Goal: Obtain resource: Download file/media

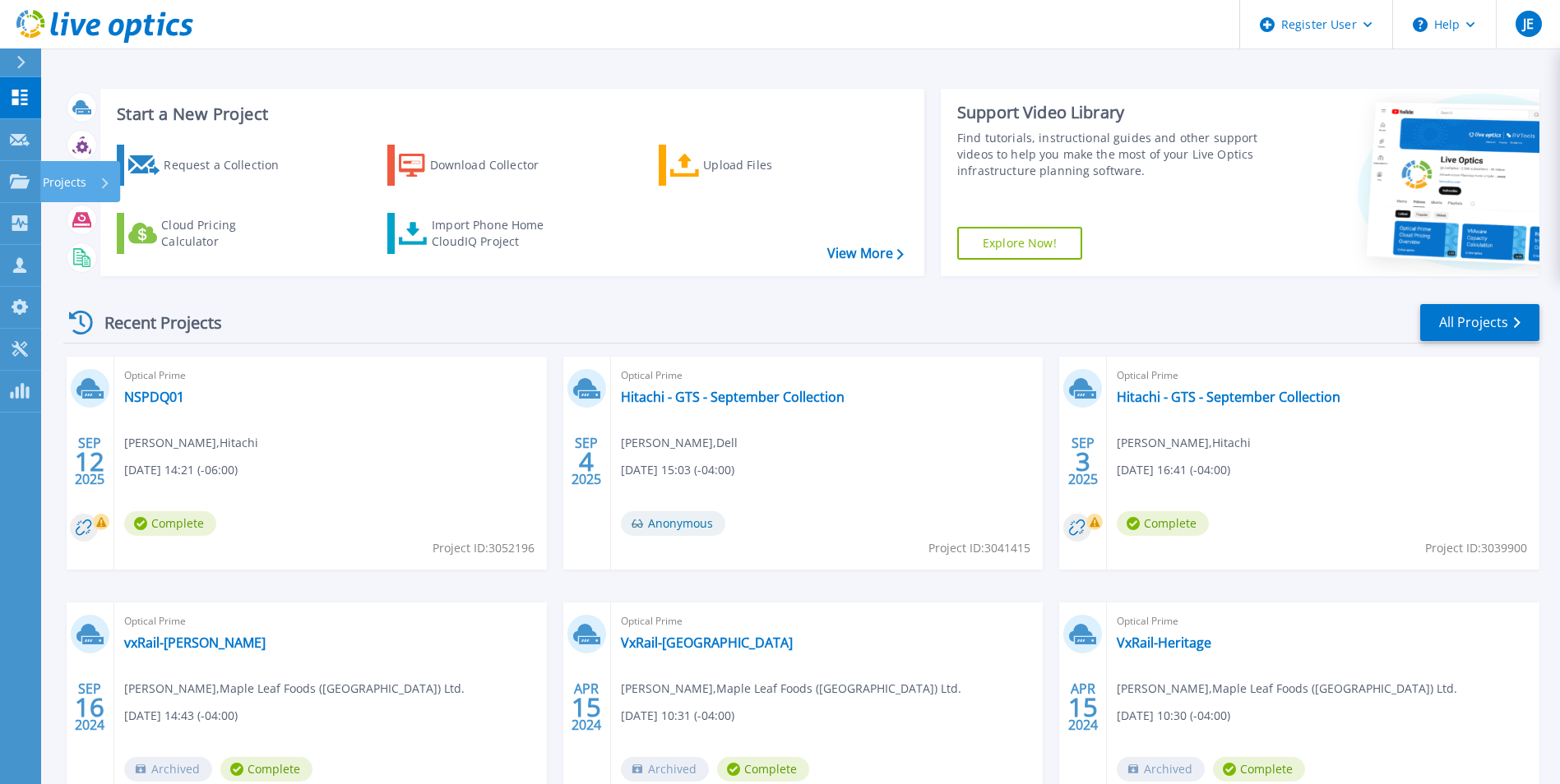
click at [21, 190] on link "Projects Projects" at bounding box center [20, 182] width 41 height 42
click at [89, 179] on icon at bounding box center [81, 182] width 17 height 19
click at [28, 183] on icon at bounding box center [19, 181] width 20 height 14
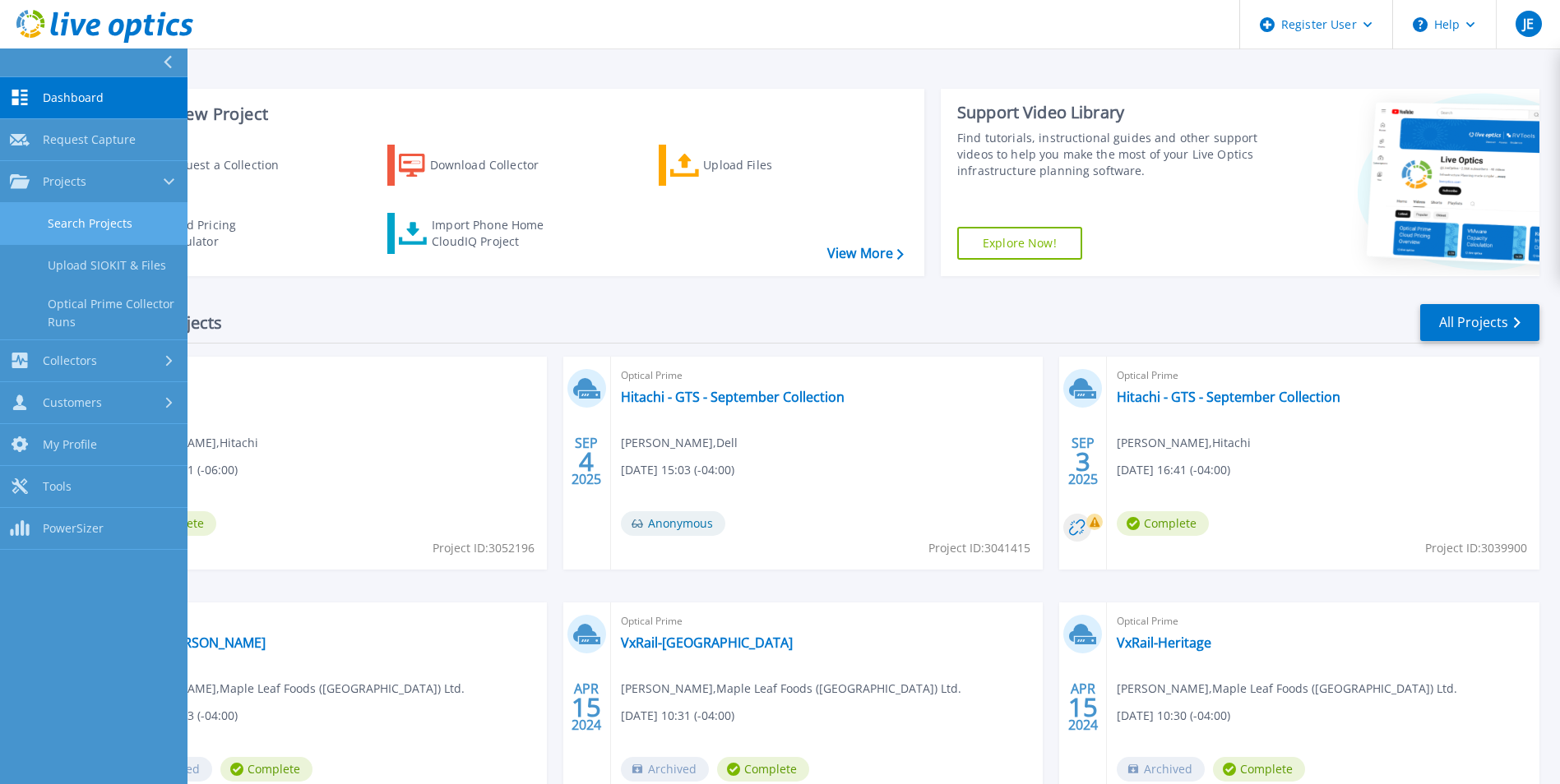
click at [99, 224] on link "Search Projects" at bounding box center [94, 223] width 188 height 42
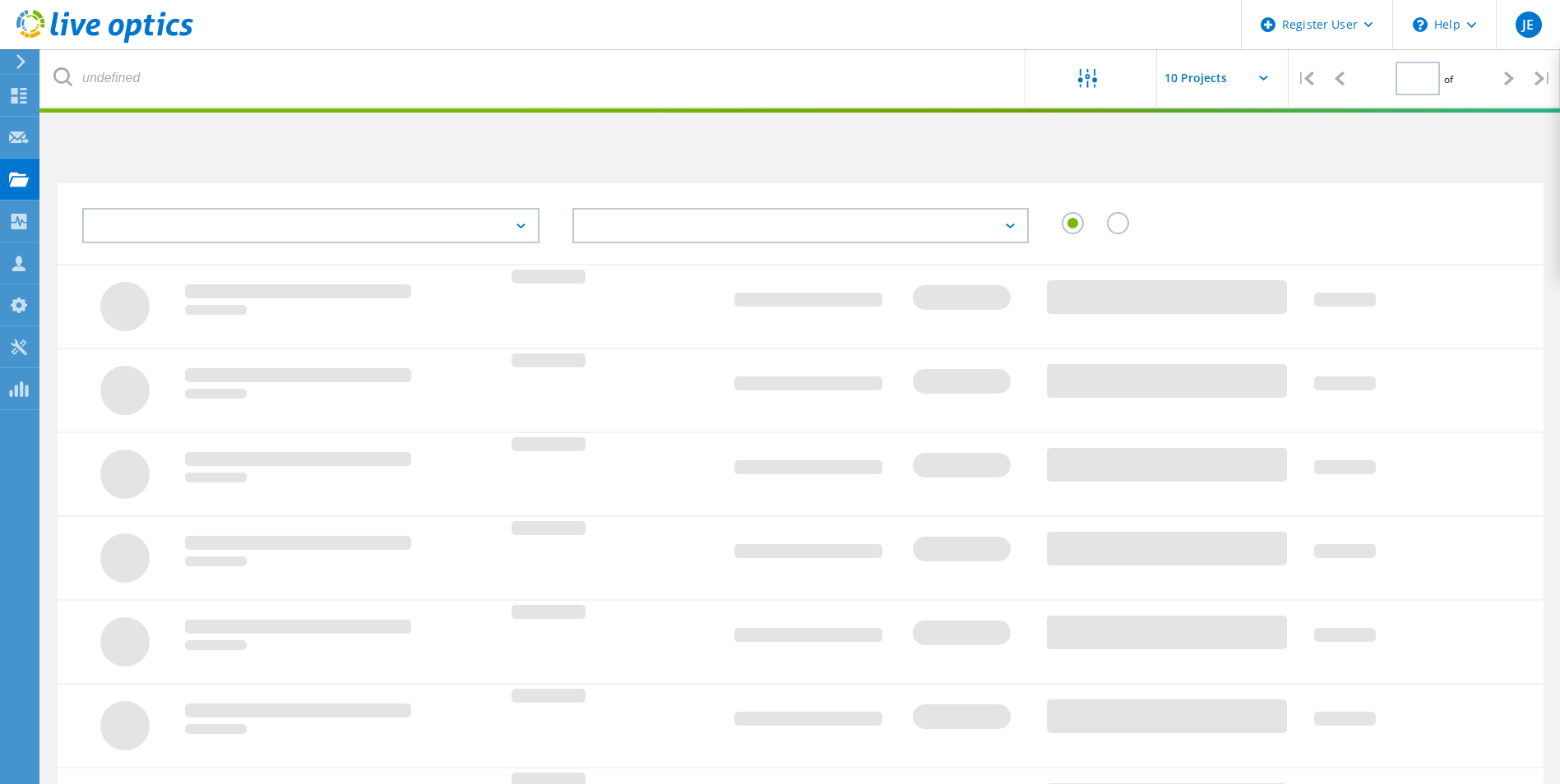
type input "1"
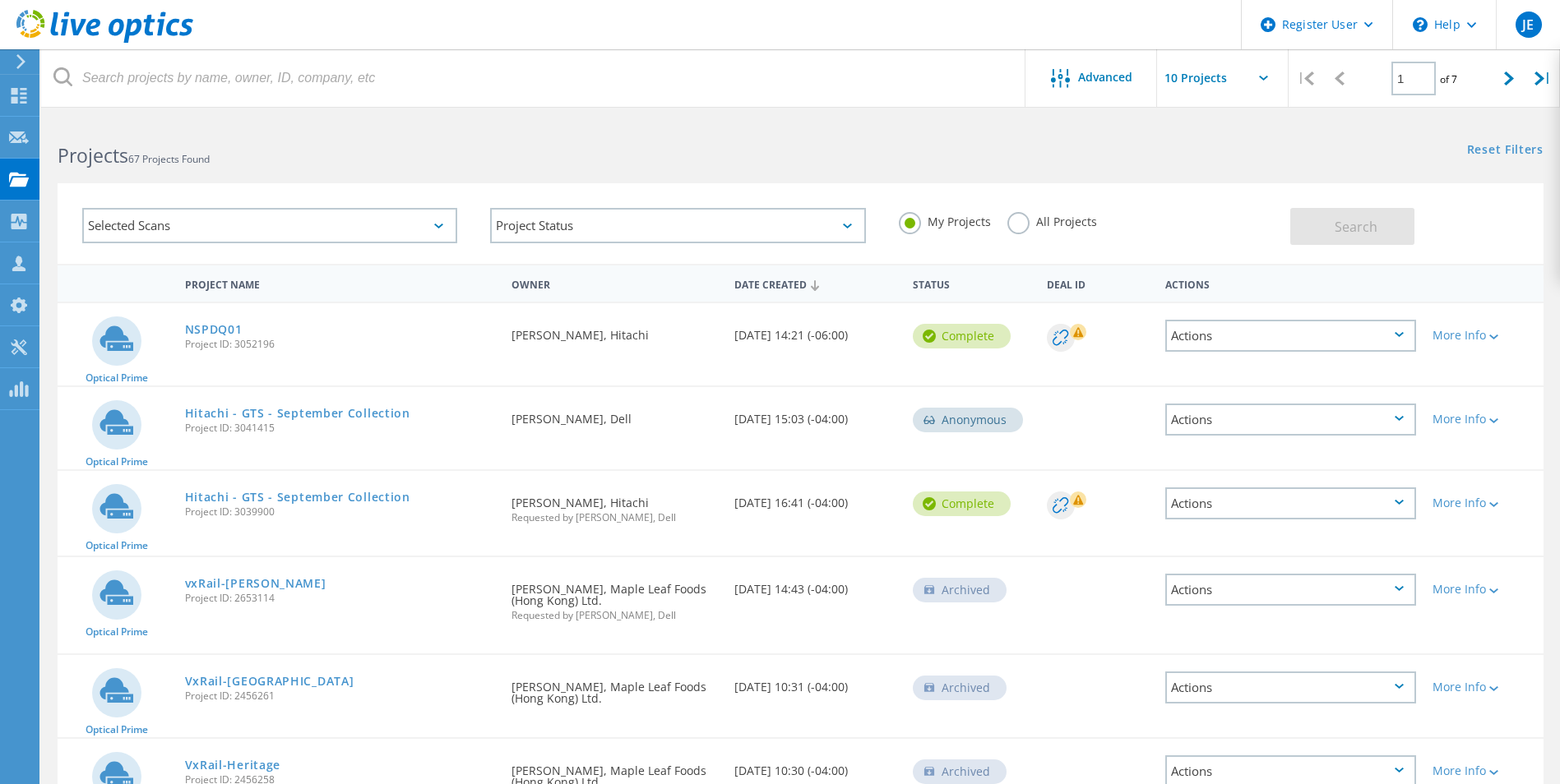
click at [1024, 222] on label "All Projects" at bounding box center [1052, 220] width 90 height 15
click at [0, 0] on input "All Projects" at bounding box center [0, 0] width 0 height 0
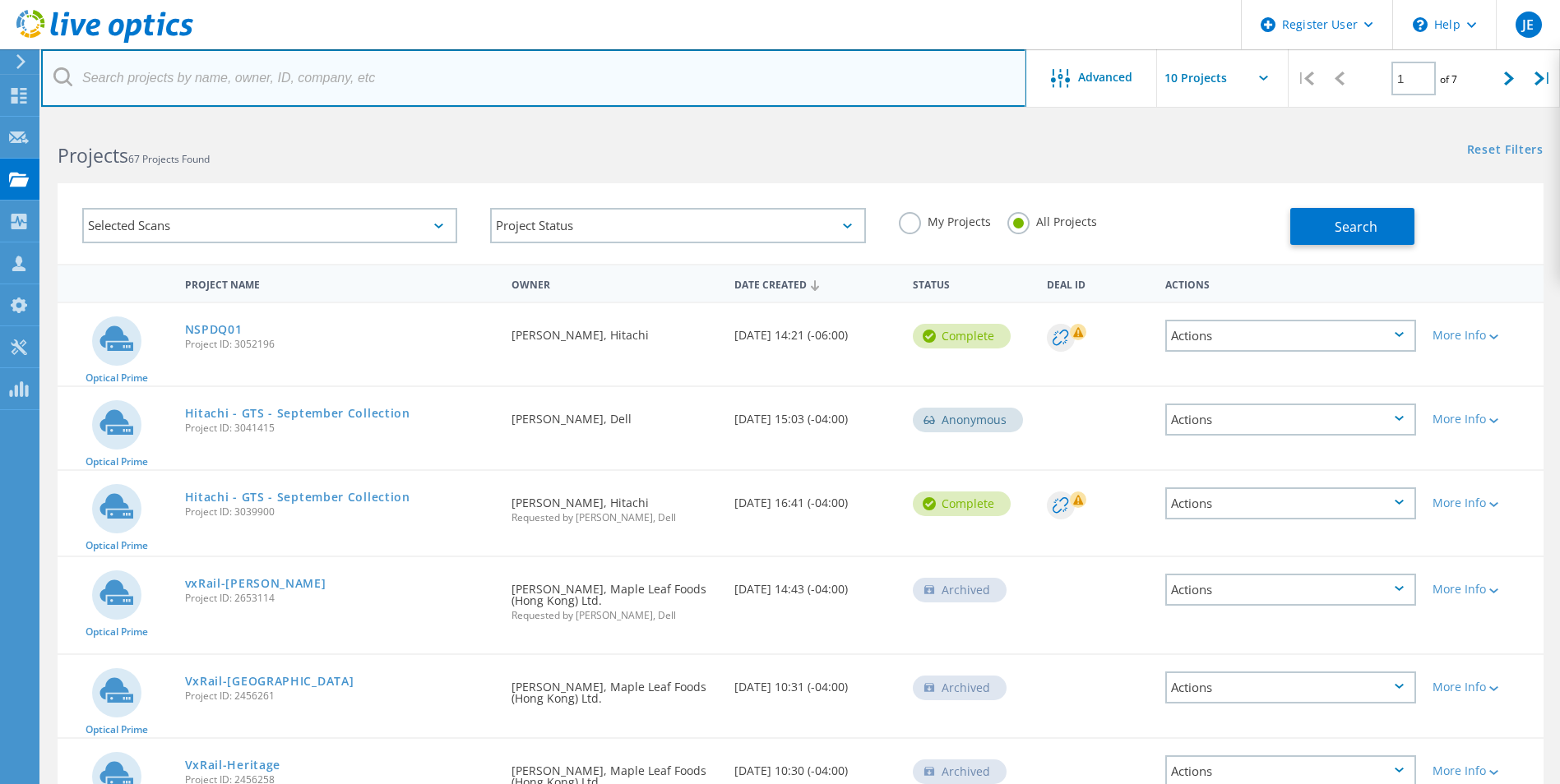
click at [407, 82] on input "text" at bounding box center [533, 78] width 985 height 58
paste input "3082011"
type input "3082011"
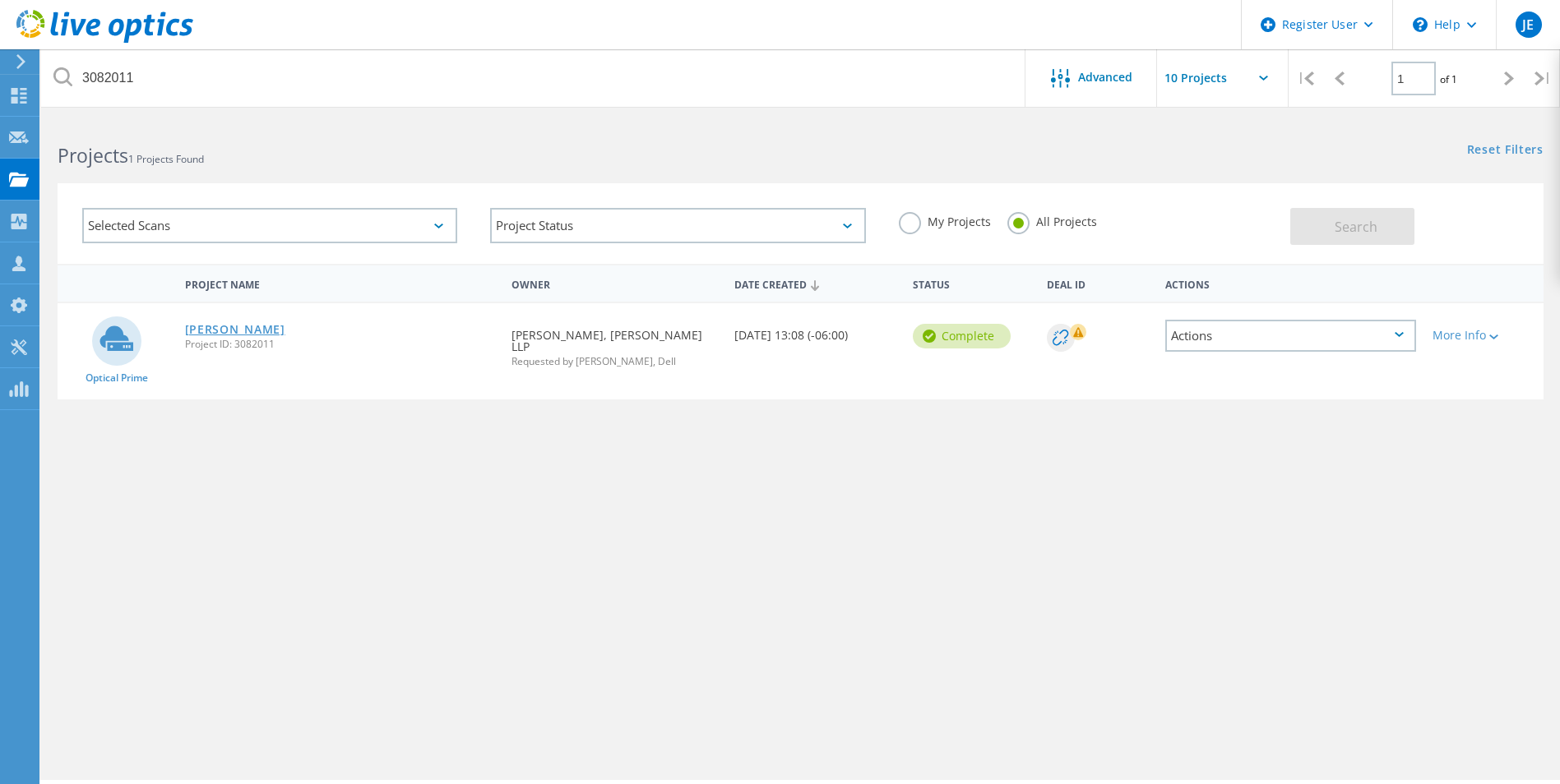
click at [204, 330] on link "[PERSON_NAME]" at bounding box center [235, 330] width 100 height 11
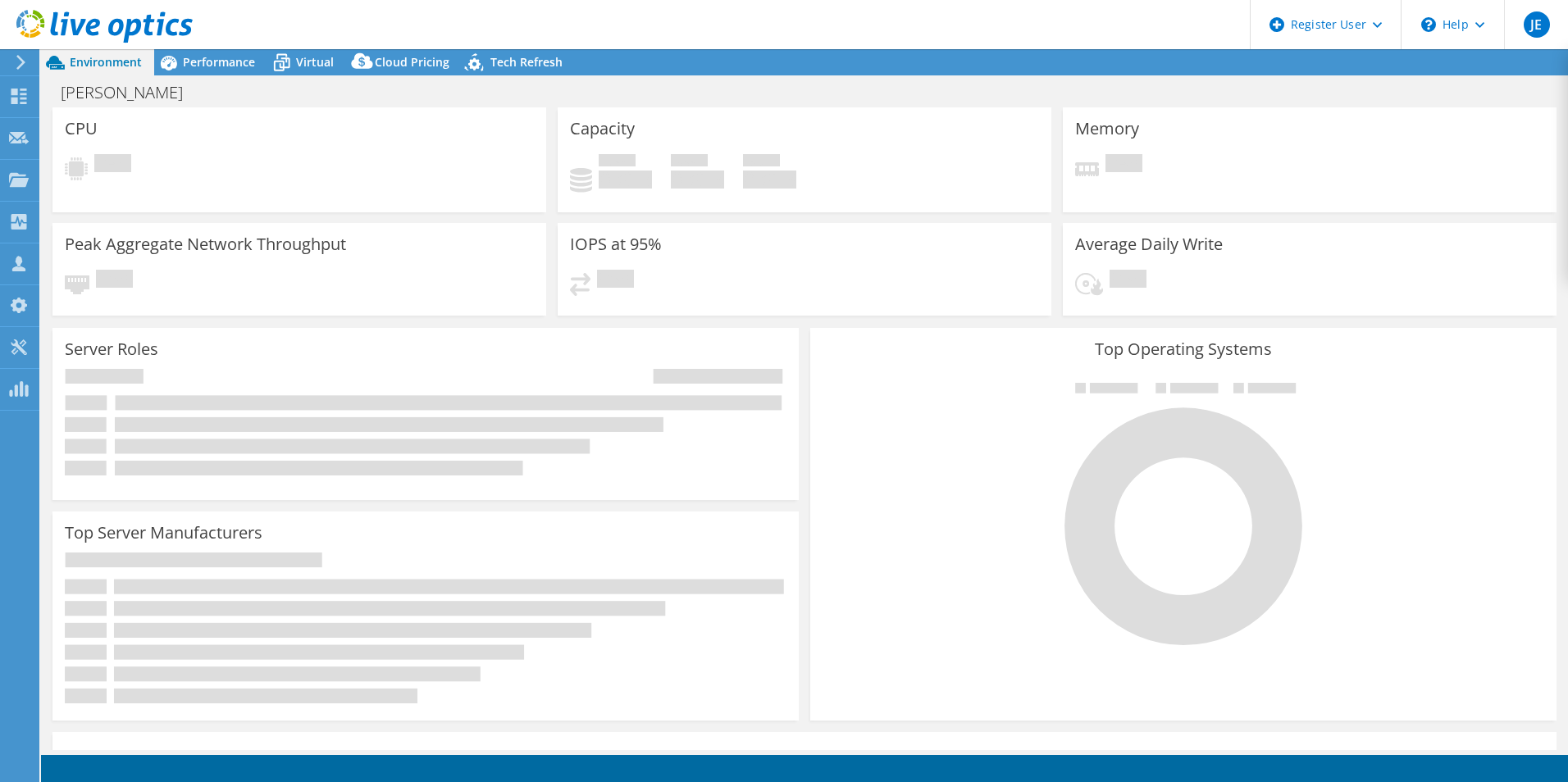
select select "USD"
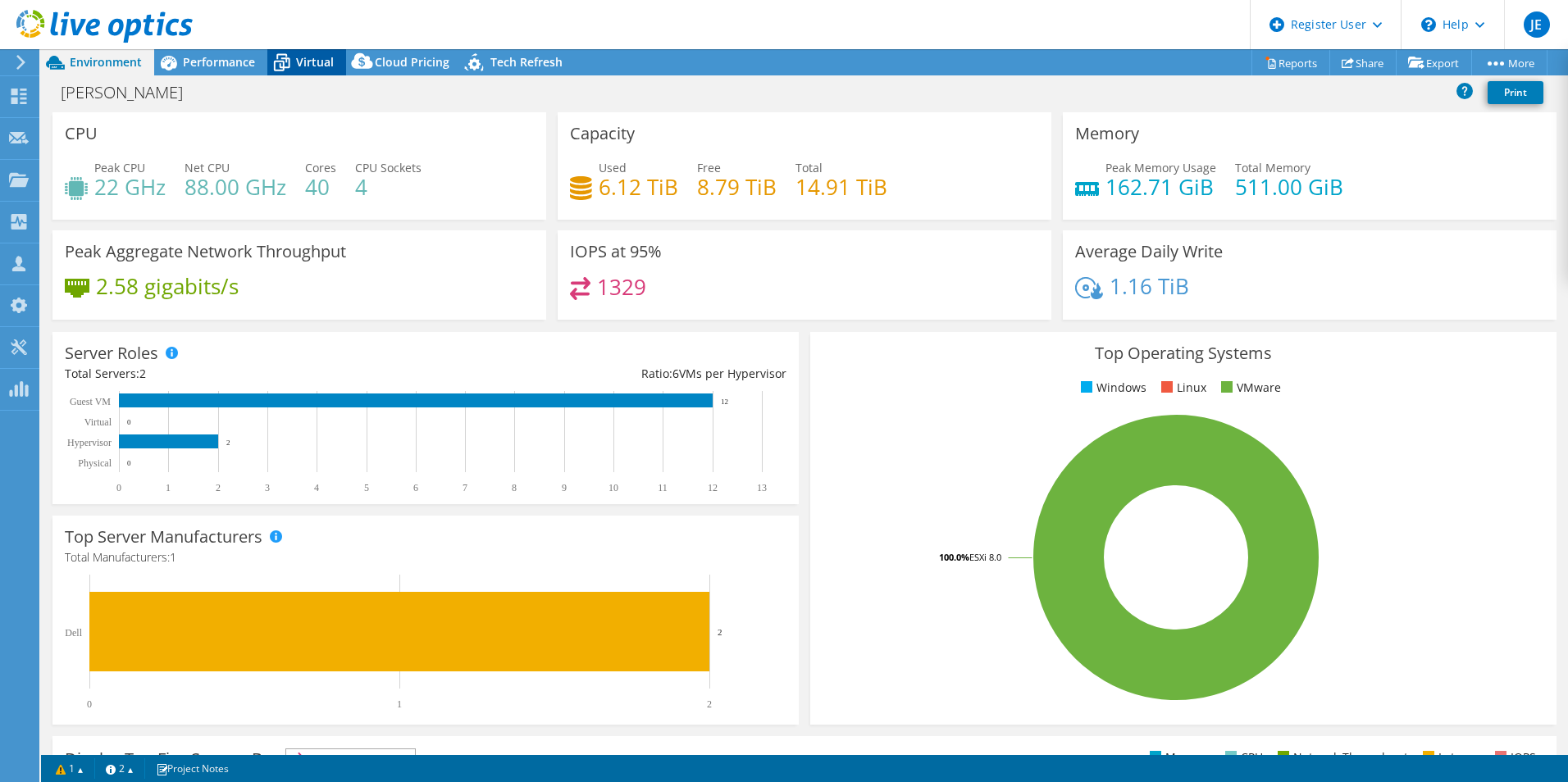
click at [301, 60] on span "Virtual" at bounding box center [315, 61] width 38 height 15
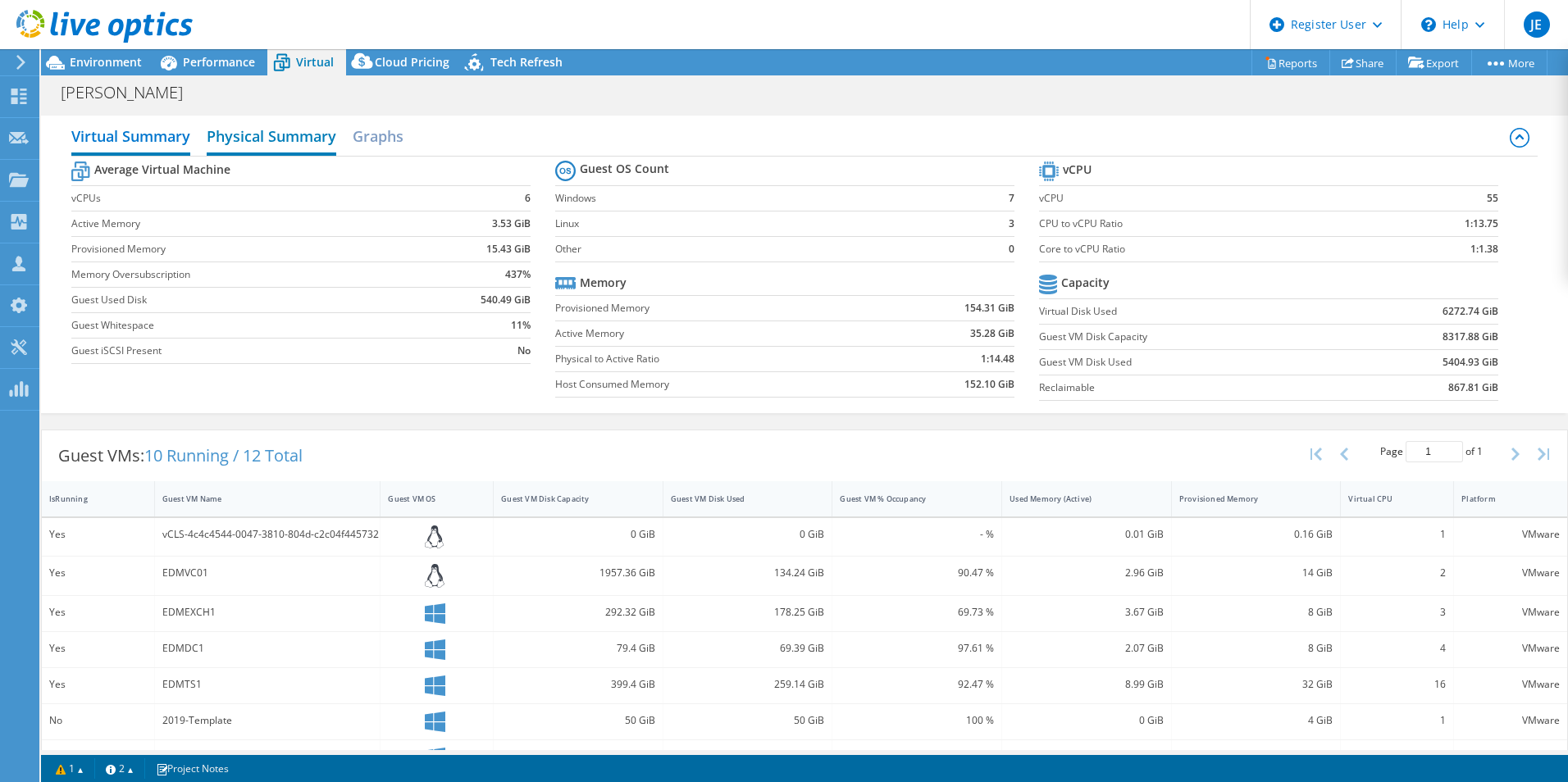
click at [290, 142] on h2 "Physical Summary" at bounding box center [271, 138] width 129 height 36
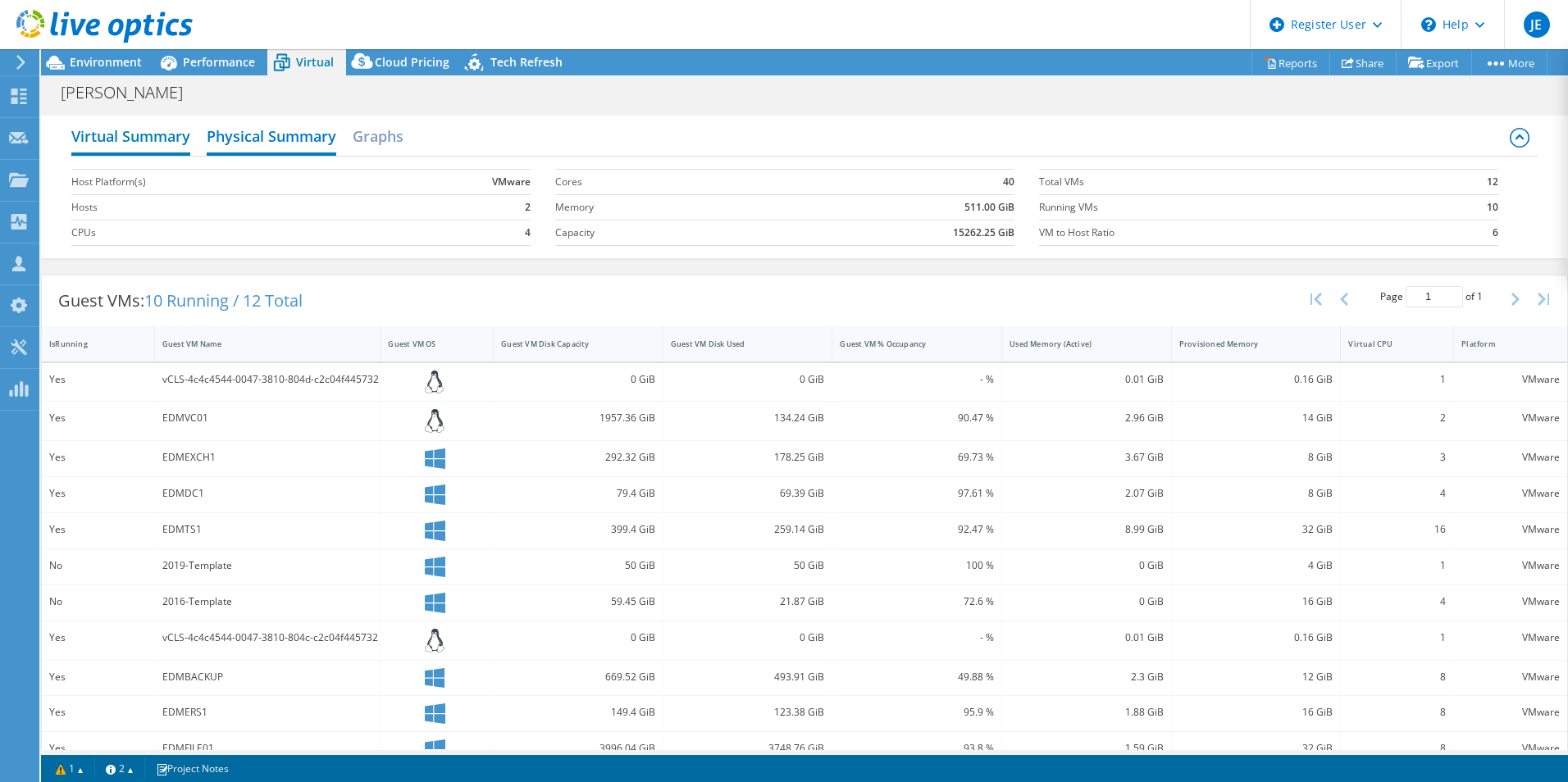
click at [148, 146] on h2 "Virtual Summary" at bounding box center [131, 138] width 119 height 36
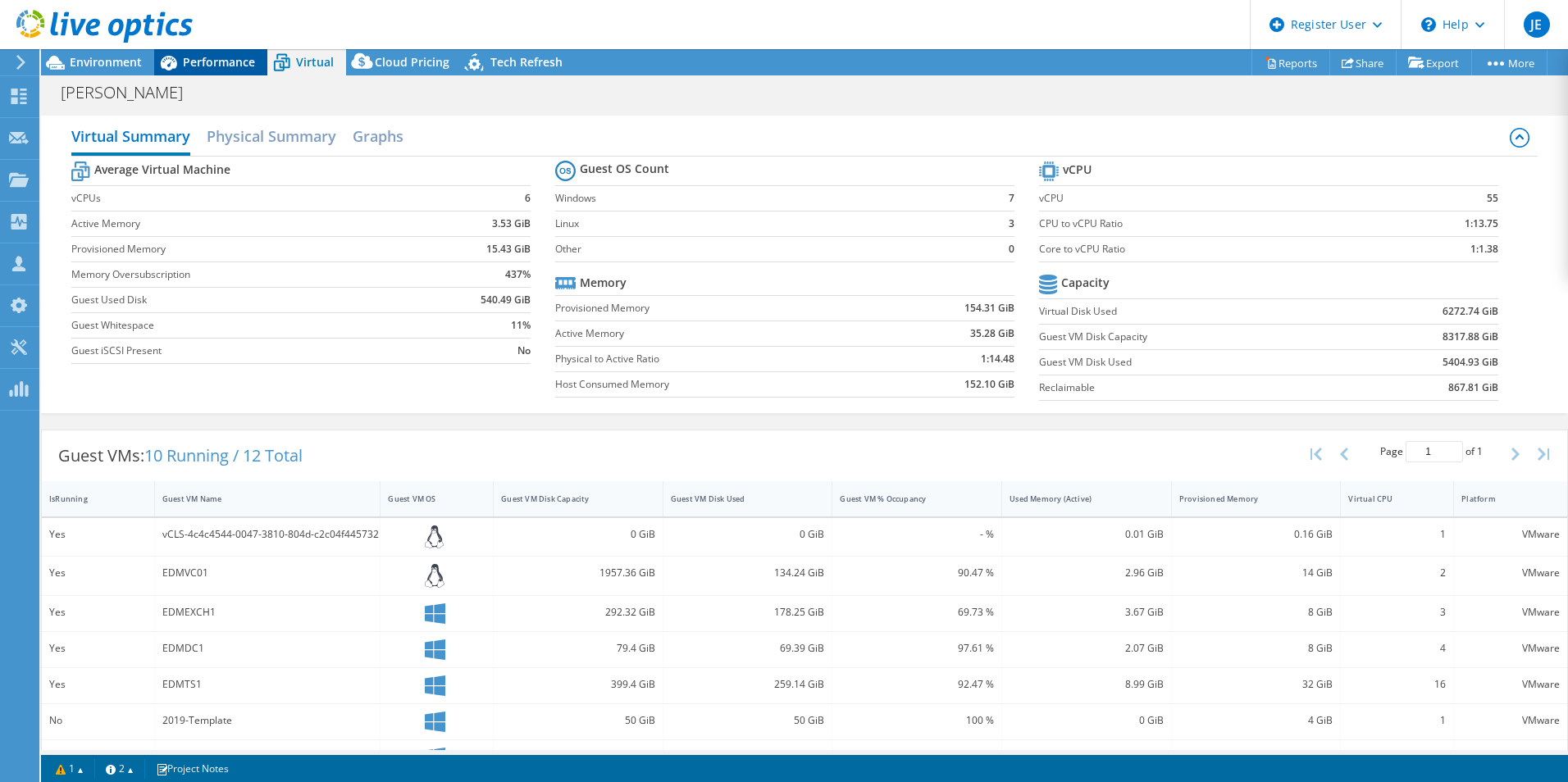
click at [217, 60] on span "Performance" at bounding box center [219, 61] width 72 height 15
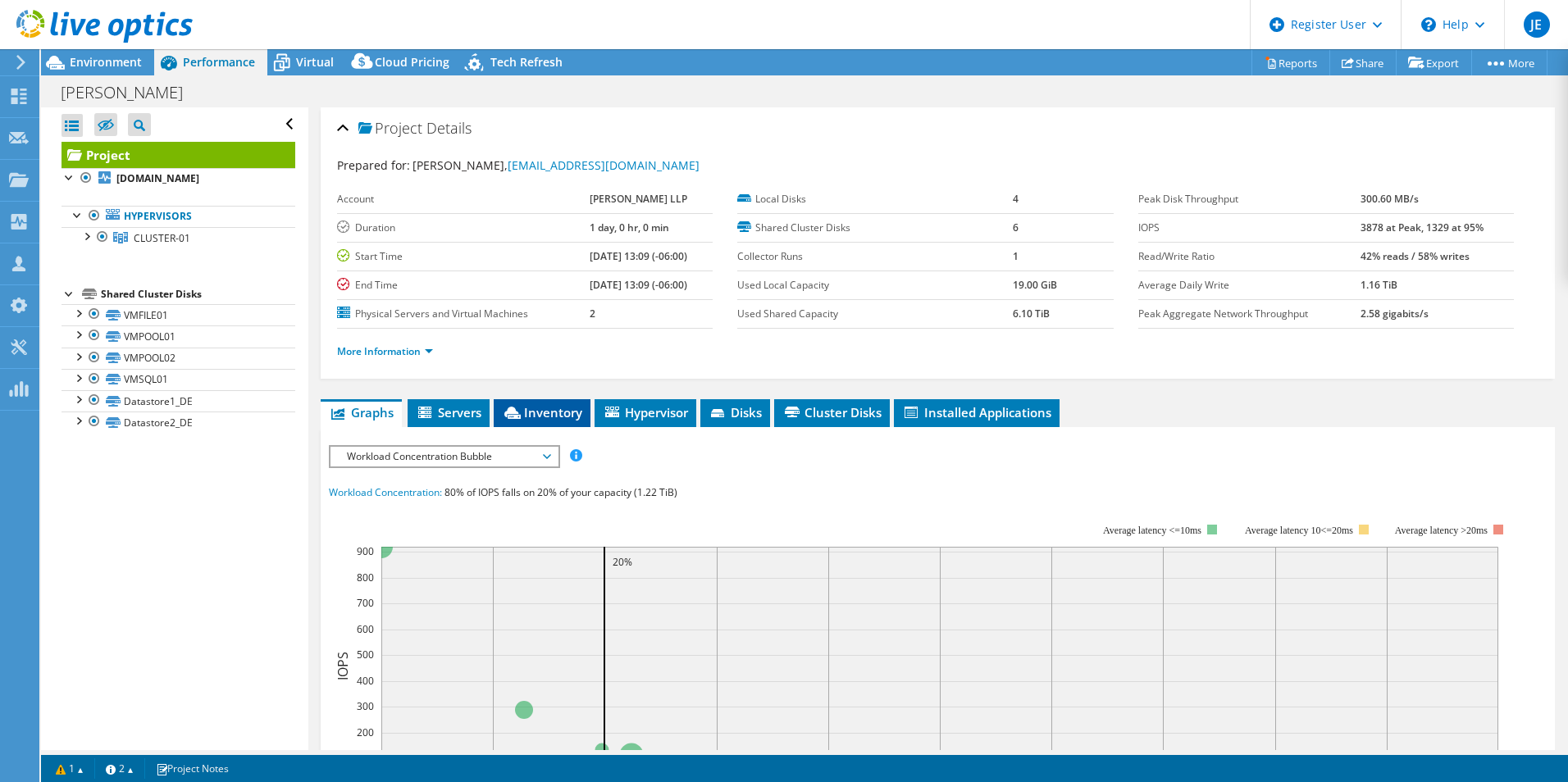
click at [561, 414] on span "Inventory" at bounding box center [541, 412] width 80 height 16
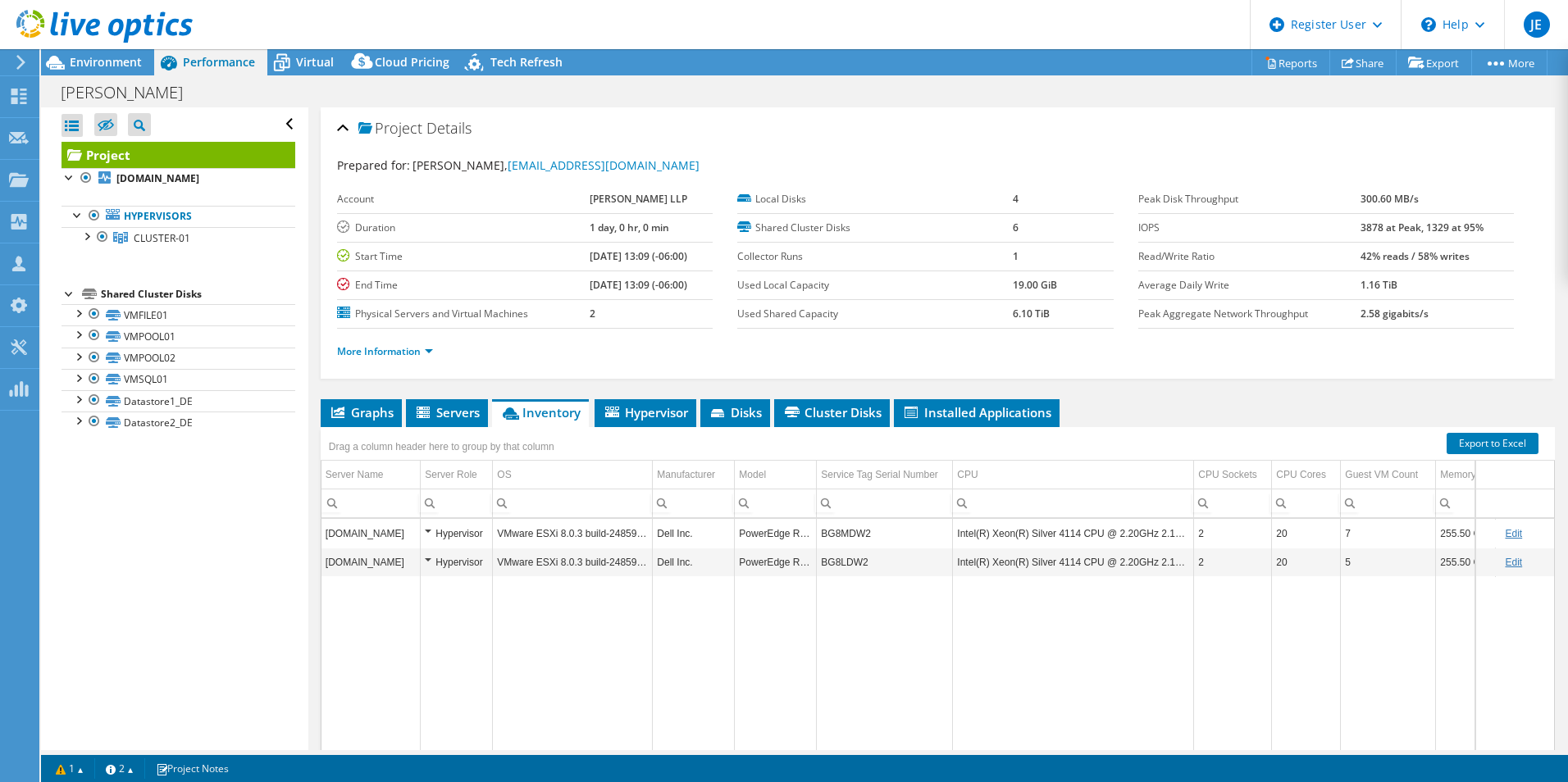
click at [550, 415] on span "Inventory" at bounding box center [540, 412] width 80 height 16
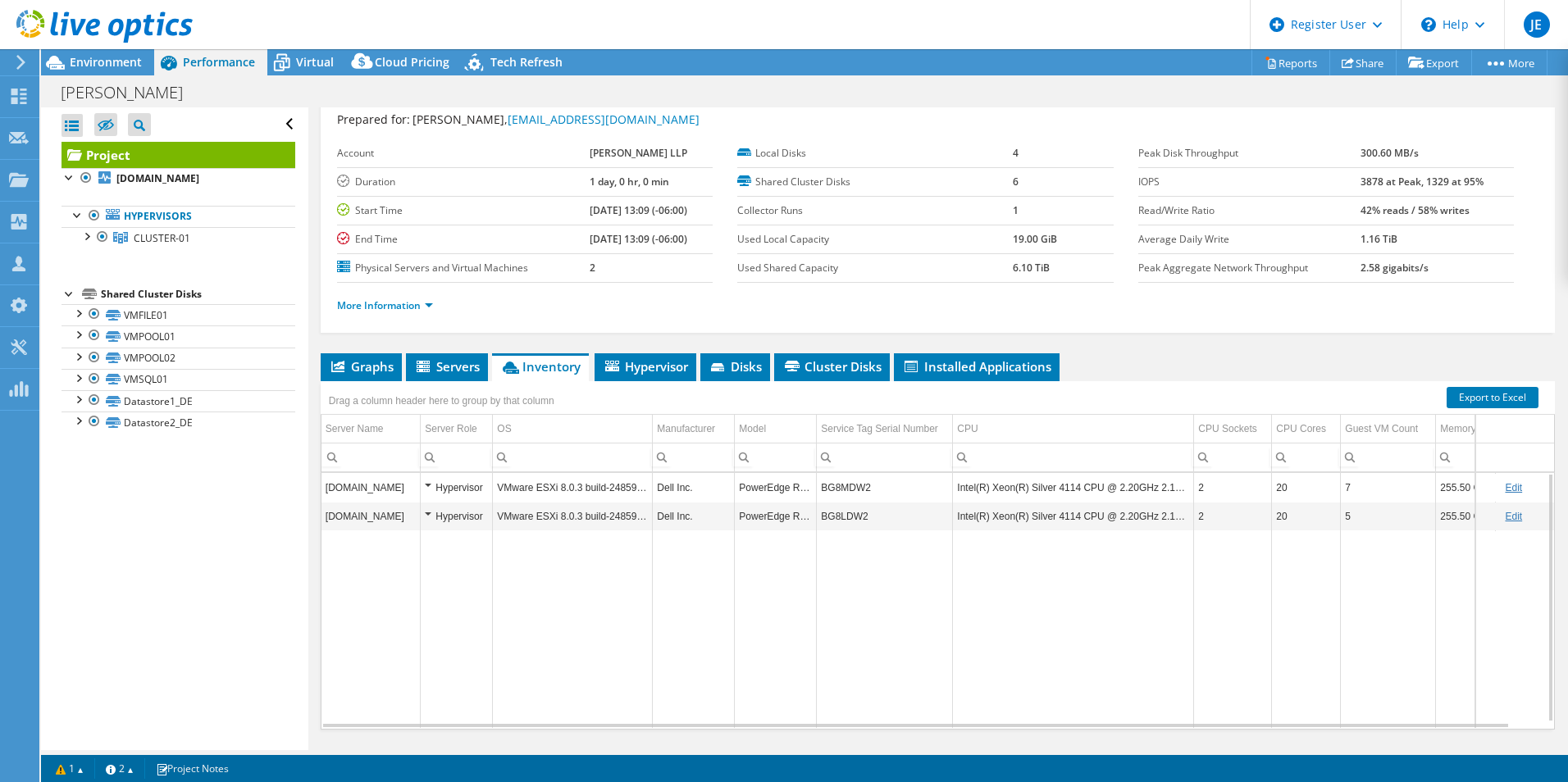
scroll to position [6, 0]
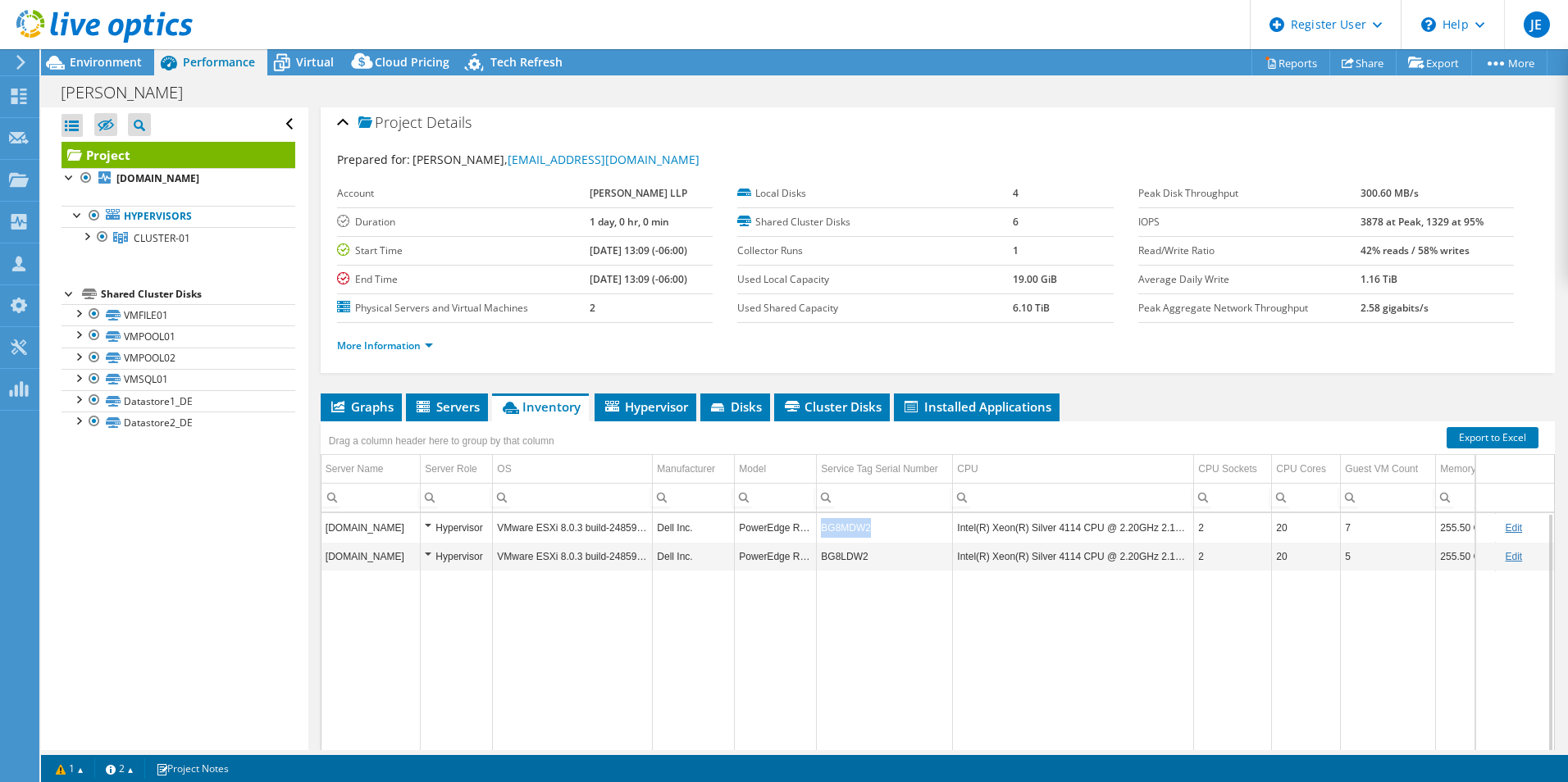
drag, startPoint x: 881, startPoint y: 533, endPoint x: 819, endPoint y: 533, distance: 62.0
click at [819, 533] on td "BG8MDW2" at bounding box center [885, 528] width 136 height 28
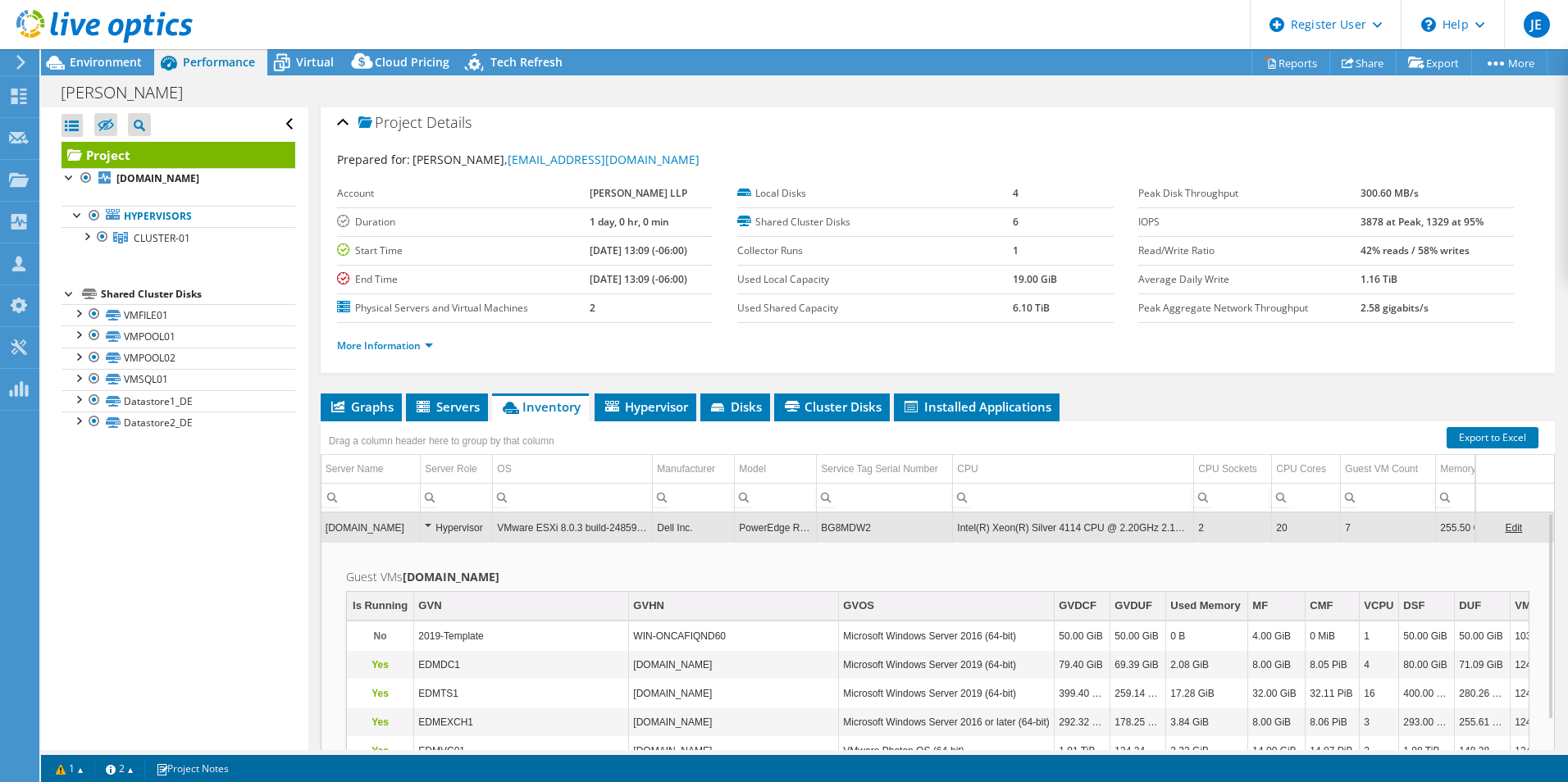
click at [865, 525] on td "BG8MDW2" at bounding box center [885, 528] width 136 height 28
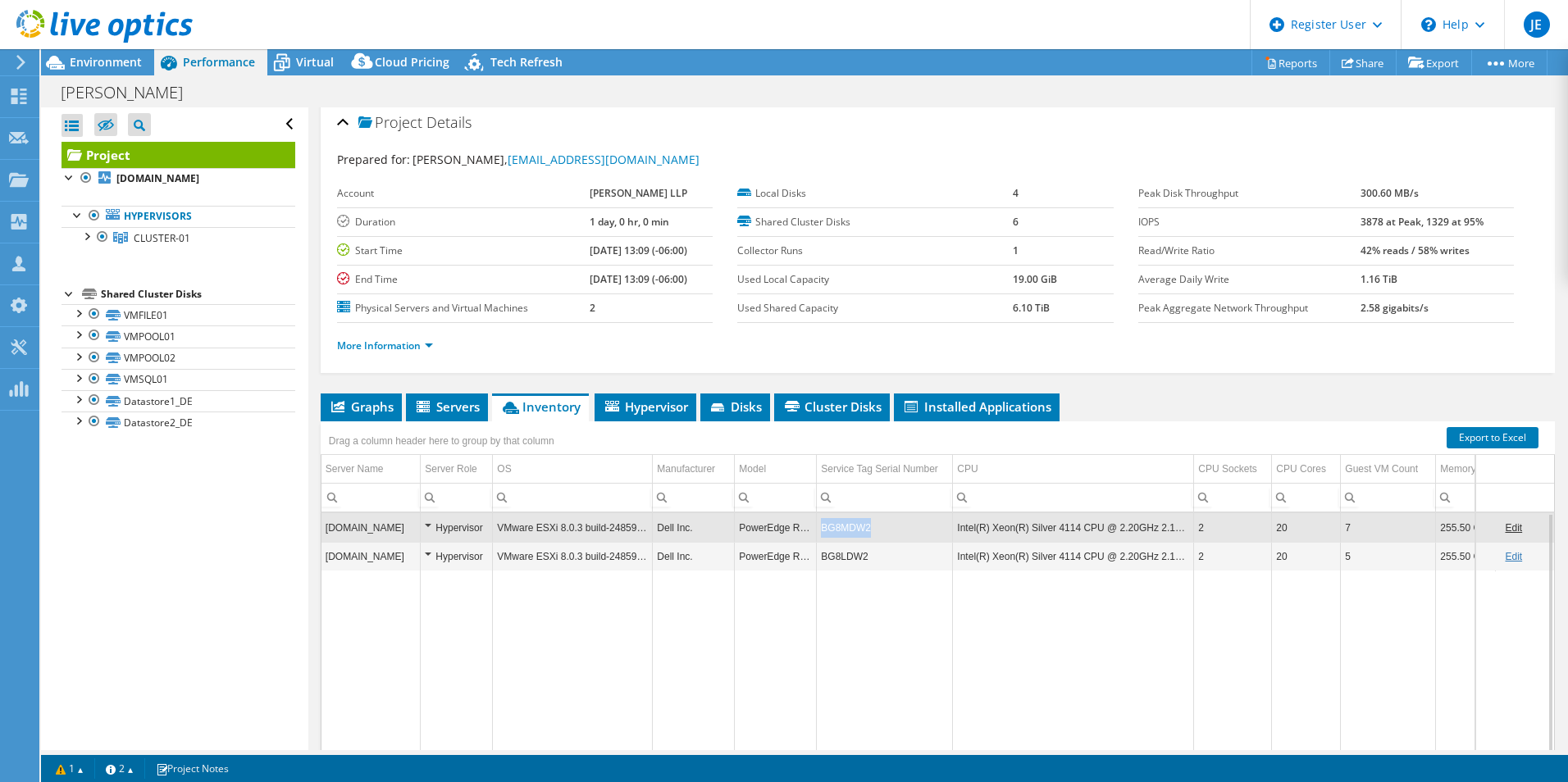
copy td "BG8MDW2"
drag, startPoint x: 873, startPoint y: 528, endPoint x: 824, endPoint y: 532, distance: 49.2
click at [824, 532] on td "BG8MDW2" at bounding box center [885, 528] width 136 height 28
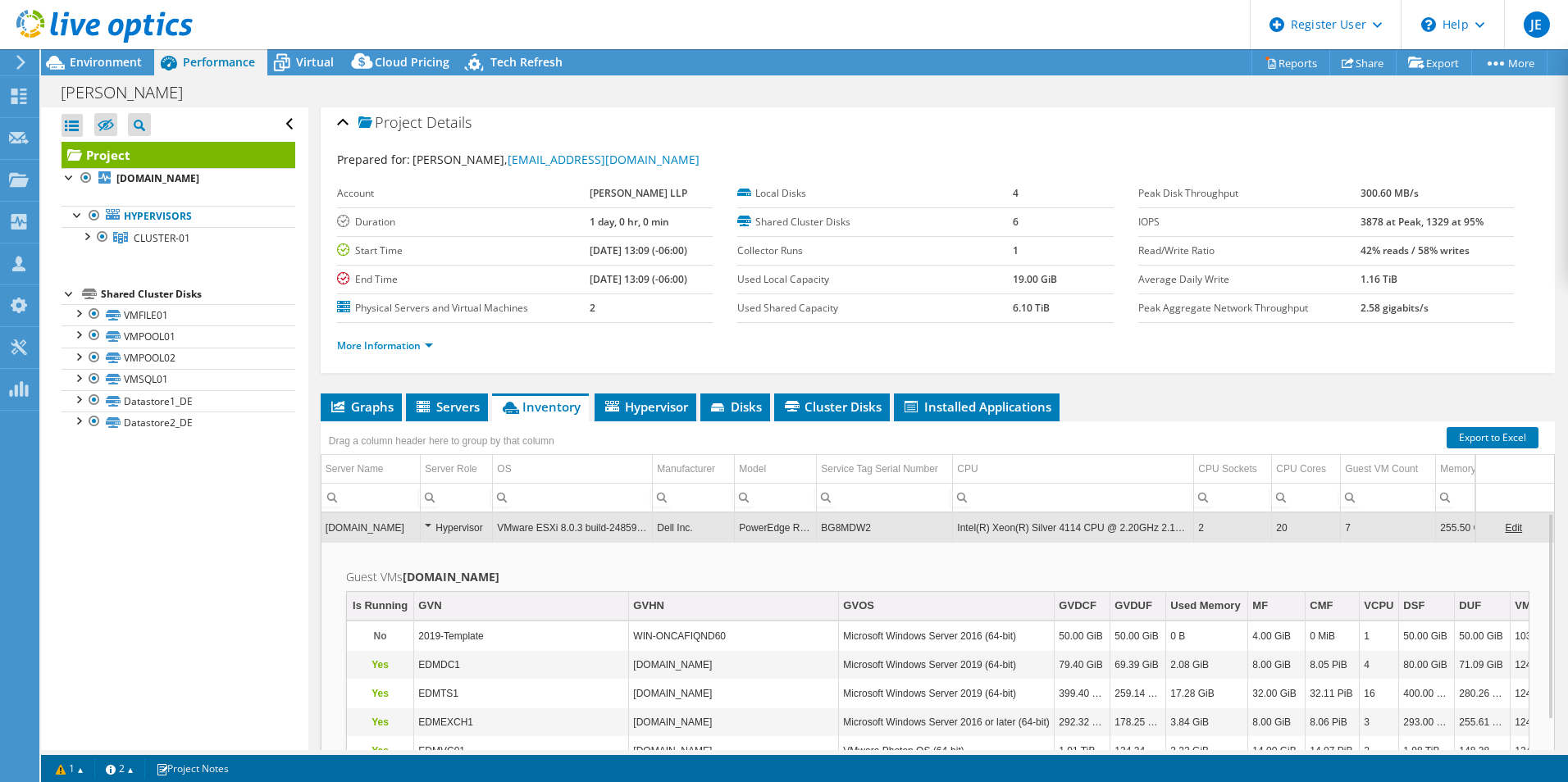
click at [869, 541] on td "BG8MDW2" at bounding box center [885, 528] width 136 height 28
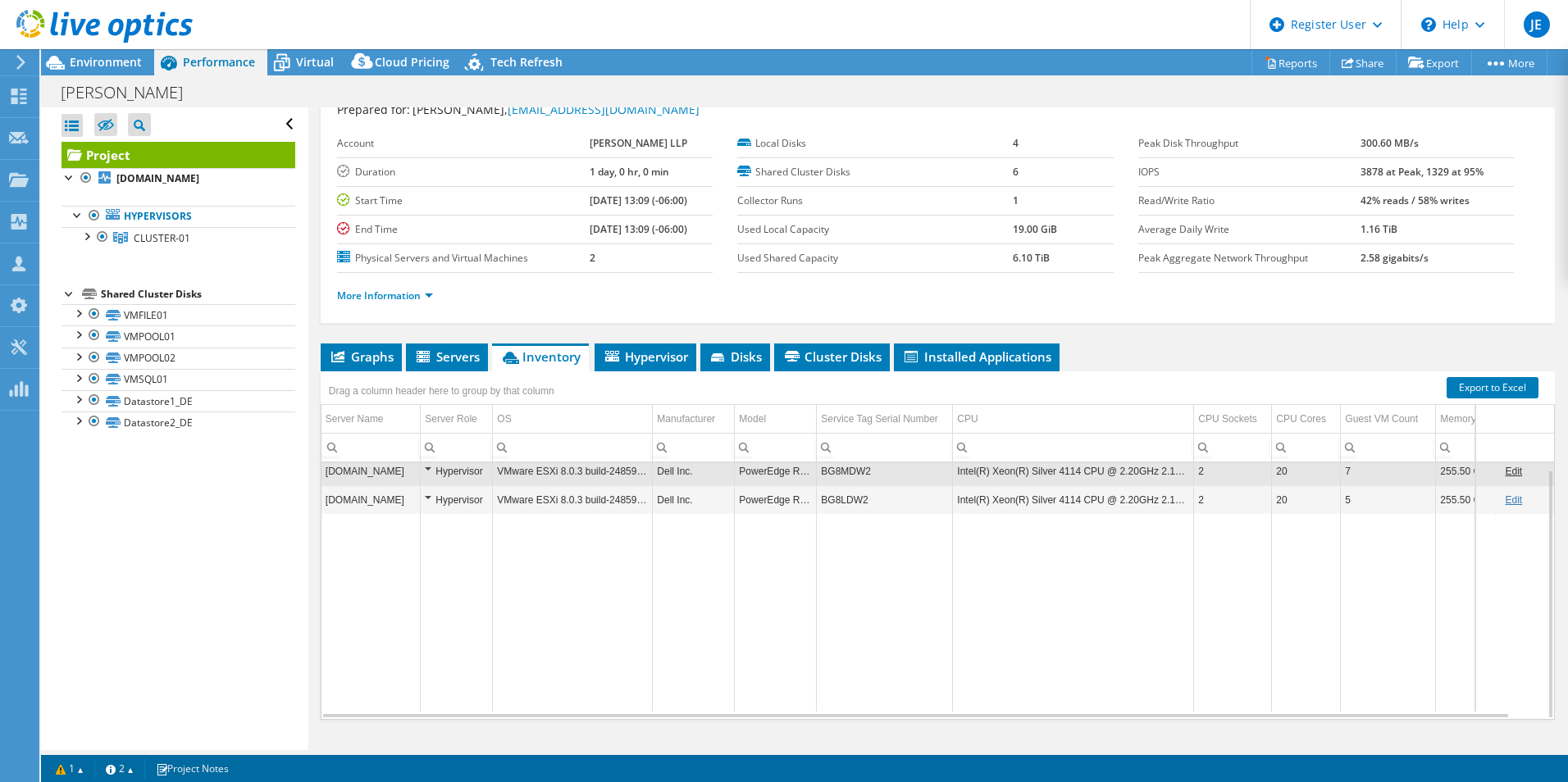
scroll to position [88, 0]
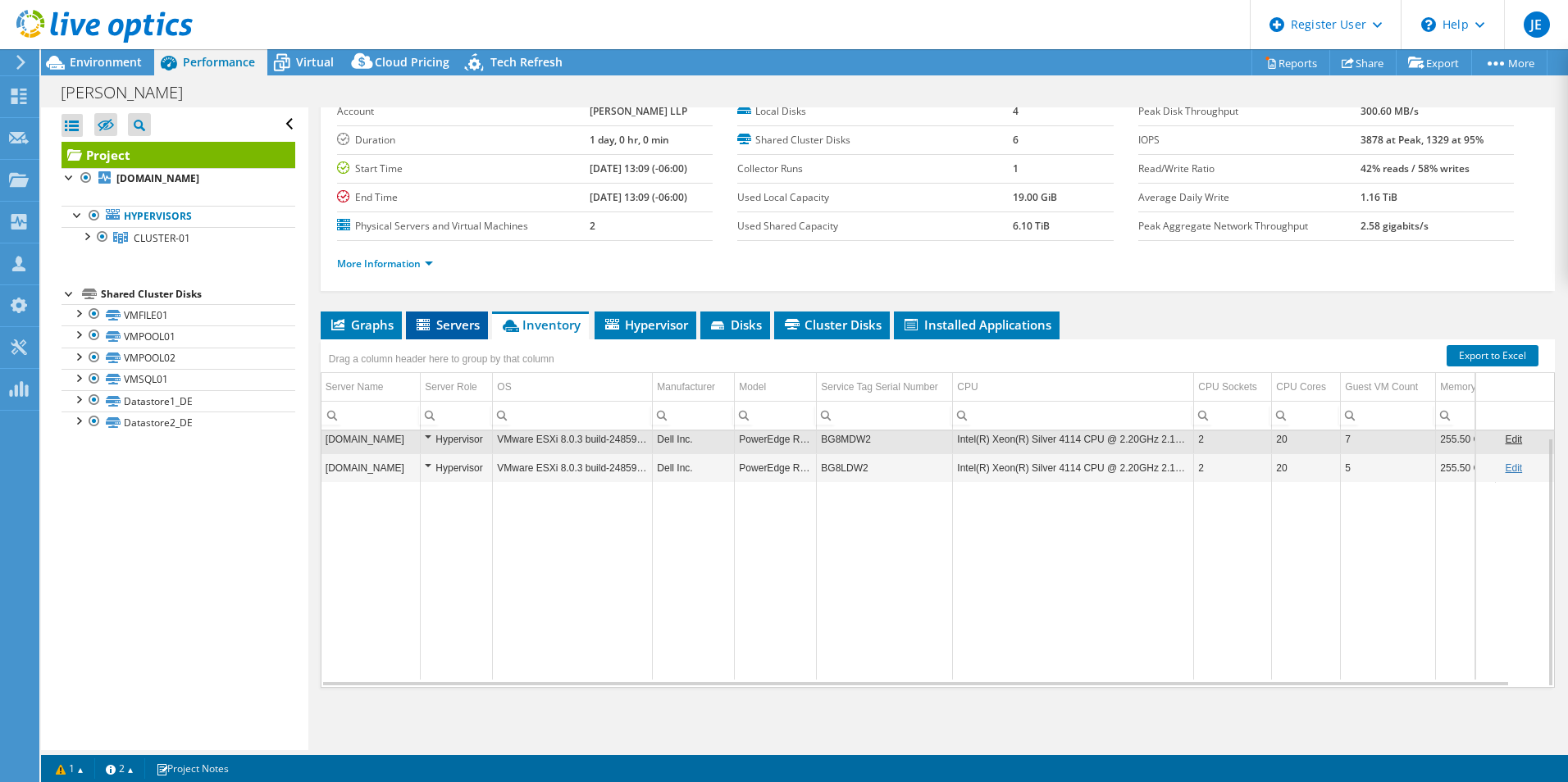
click at [452, 324] on span "Servers" at bounding box center [447, 324] width 65 height 16
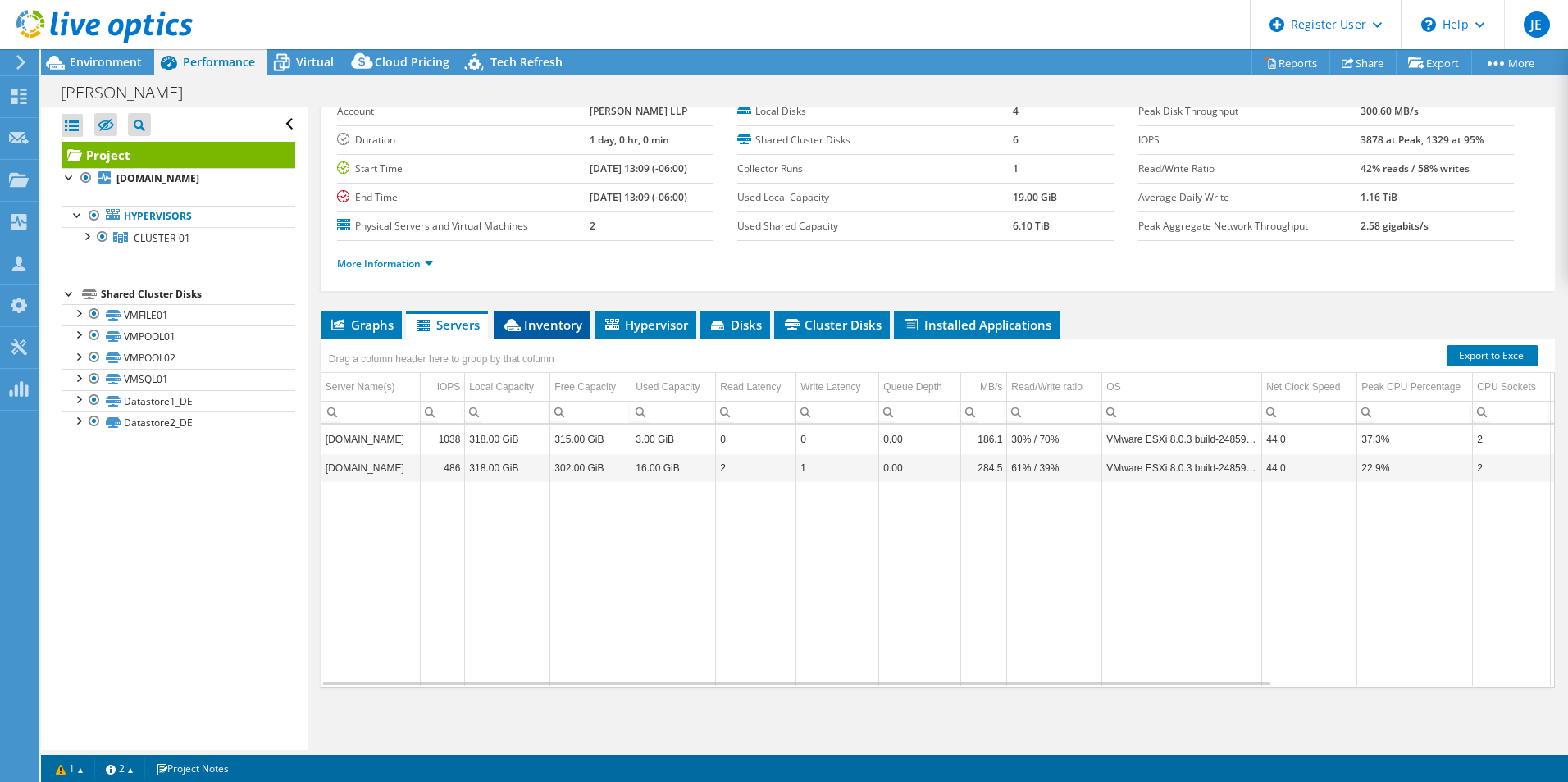
click at [556, 319] on span "Inventory" at bounding box center [541, 324] width 80 height 16
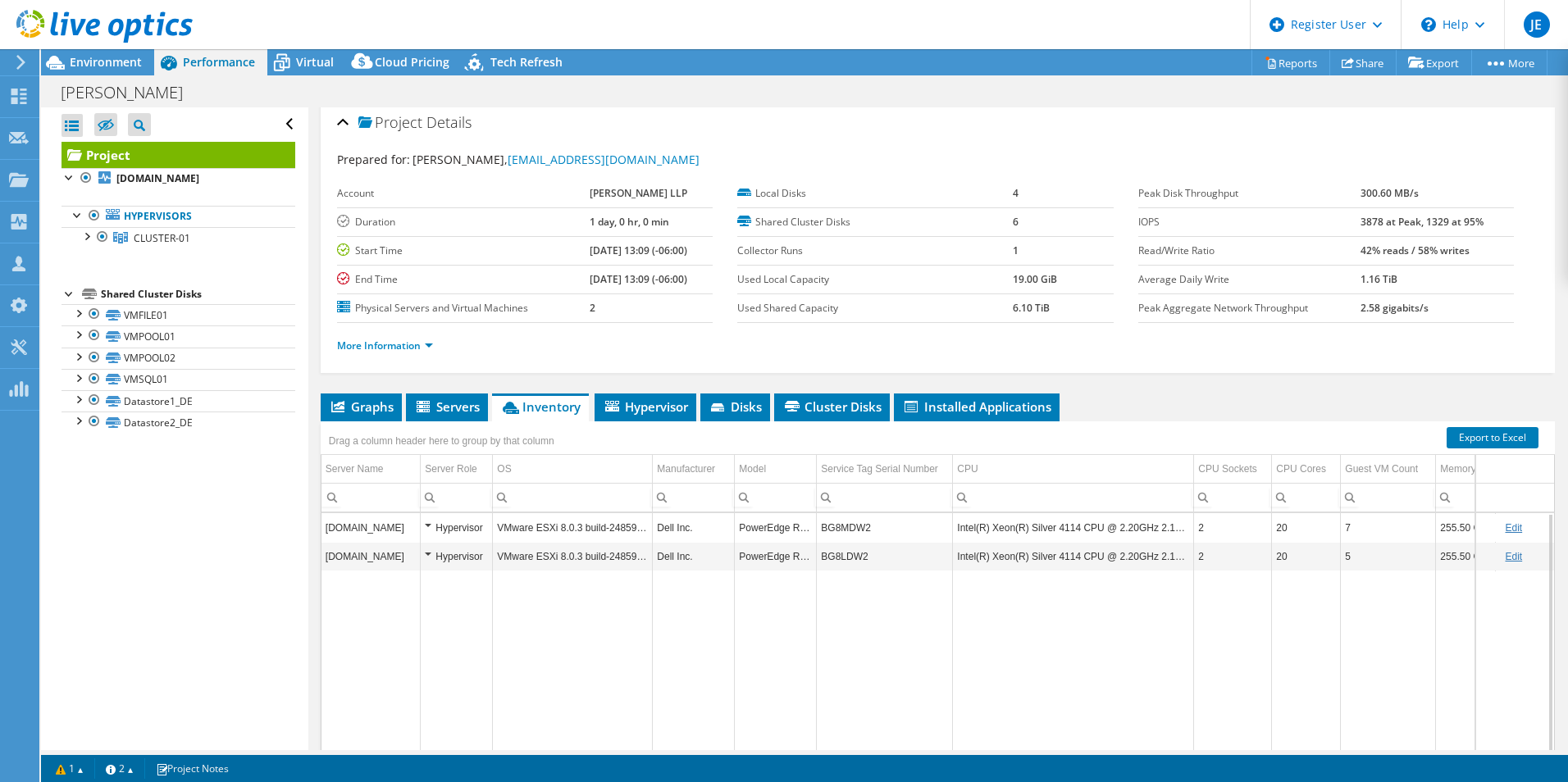
scroll to position [0, 0]
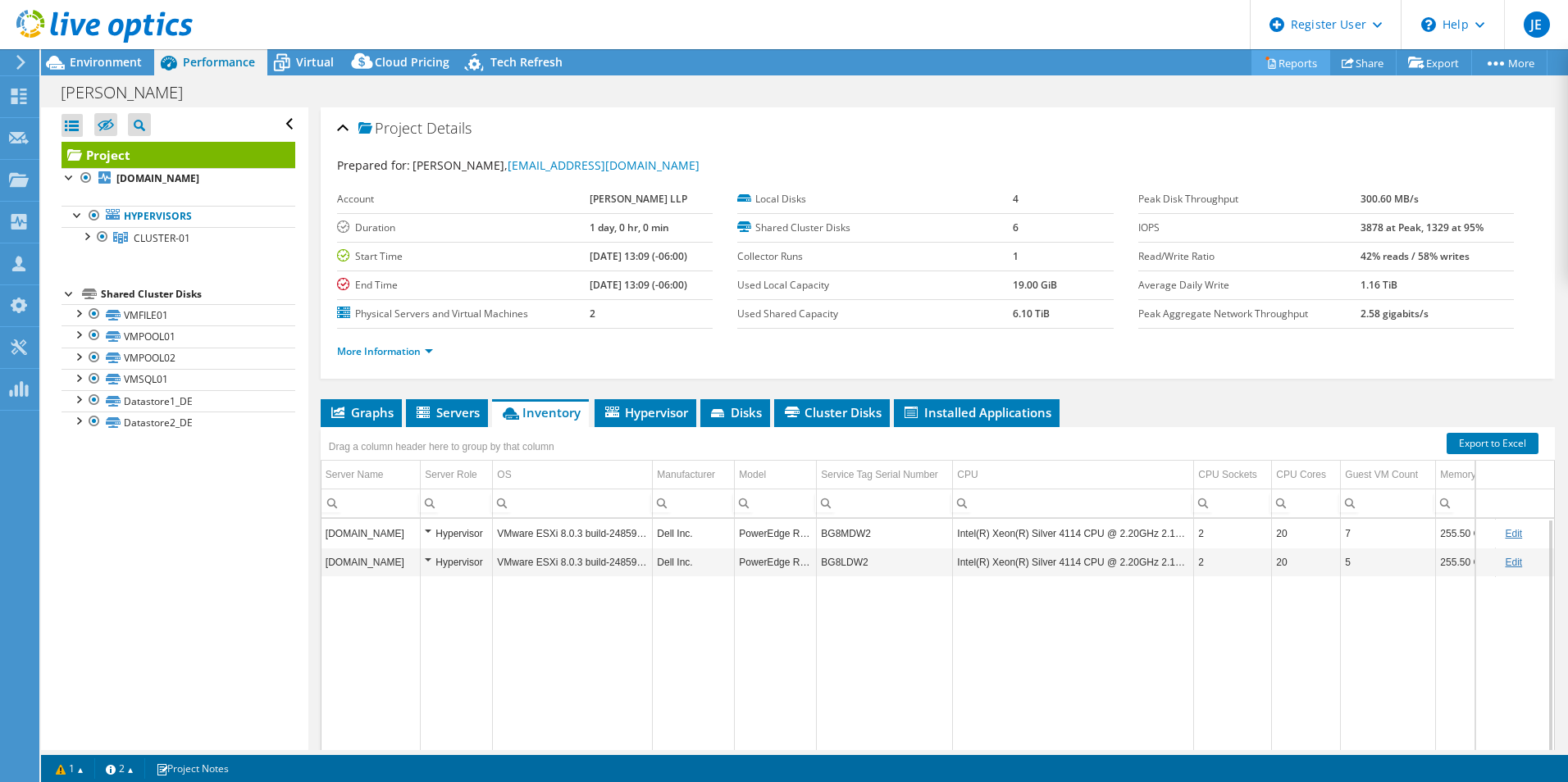
click at [1299, 62] on link "Reports" at bounding box center [1290, 62] width 78 height 26
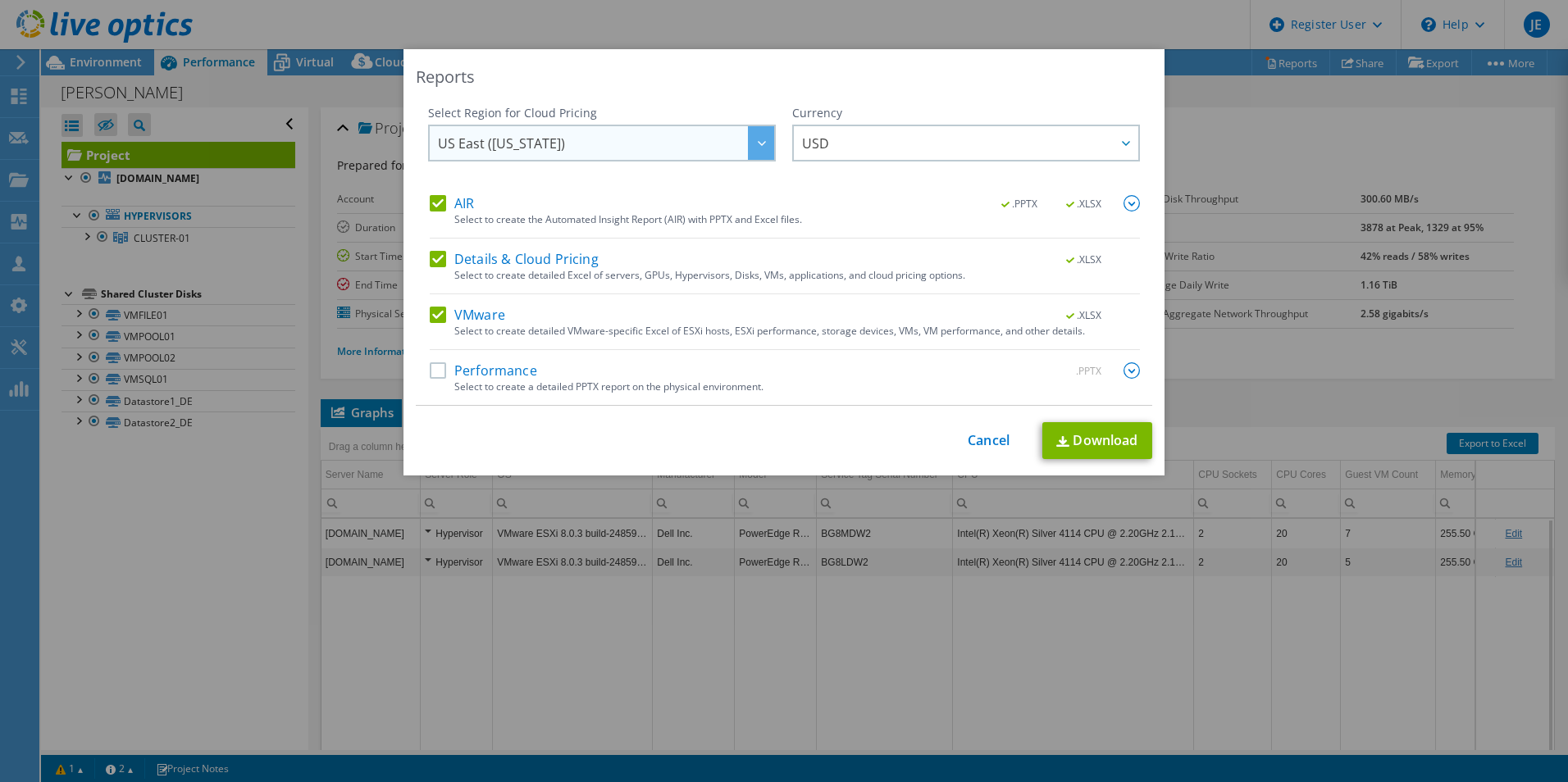
click at [654, 153] on span "US East ([US_STATE])" at bounding box center [606, 144] width 336 height 34
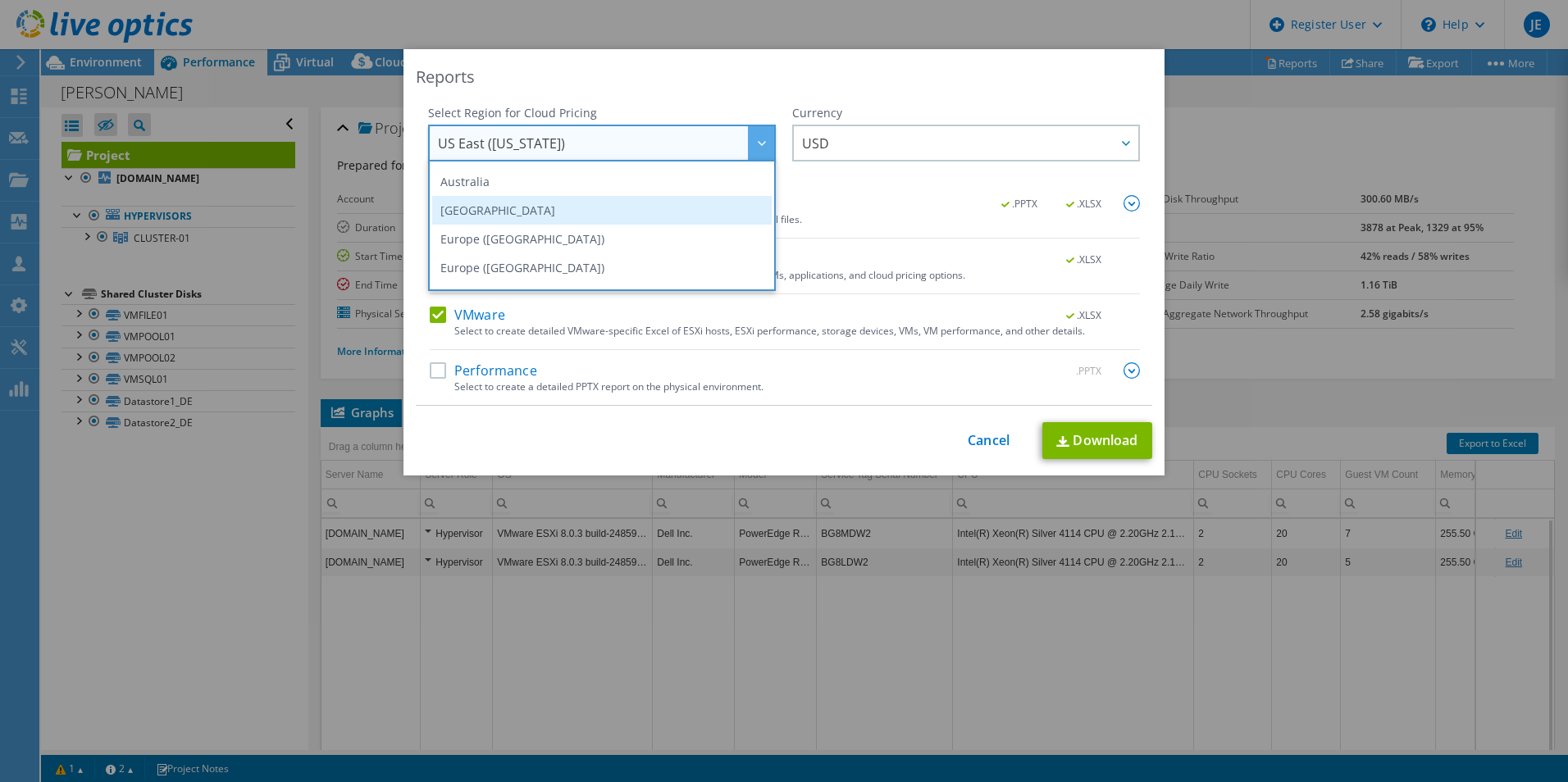
scroll to position [140, 0]
click at [571, 212] on li "[GEOGRAPHIC_DATA]" at bounding box center [603, 211] width 340 height 28
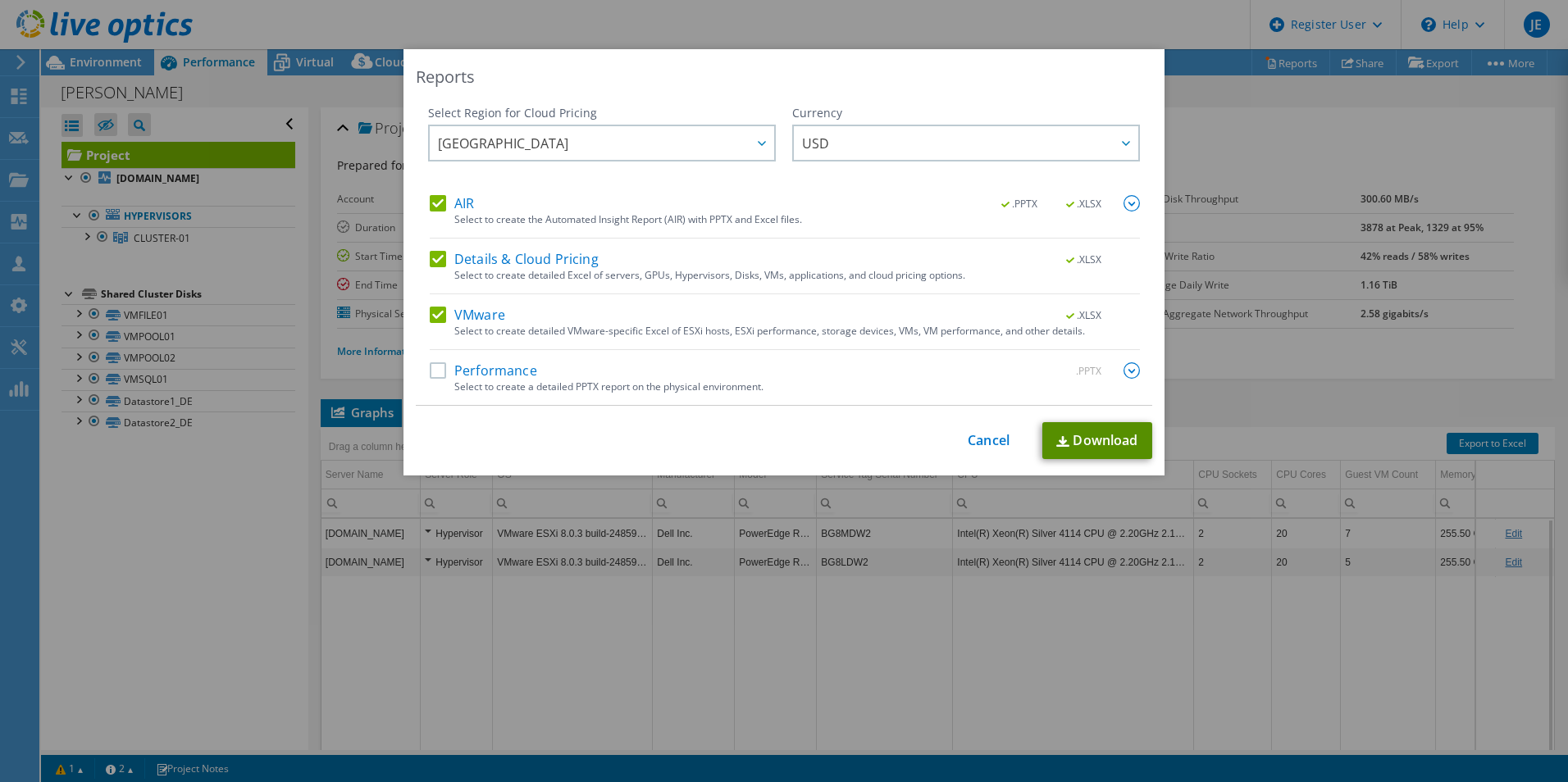
click at [1114, 443] on link "Download" at bounding box center [1098, 440] width 110 height 37
click at [1118, 27] on div "Reports Select Region for Cloud Pricing Asia Pacific ([GEOGRAPHIC_DATA]) [GEOGR…" at bounding box center [784, 391] width 1568 height 782
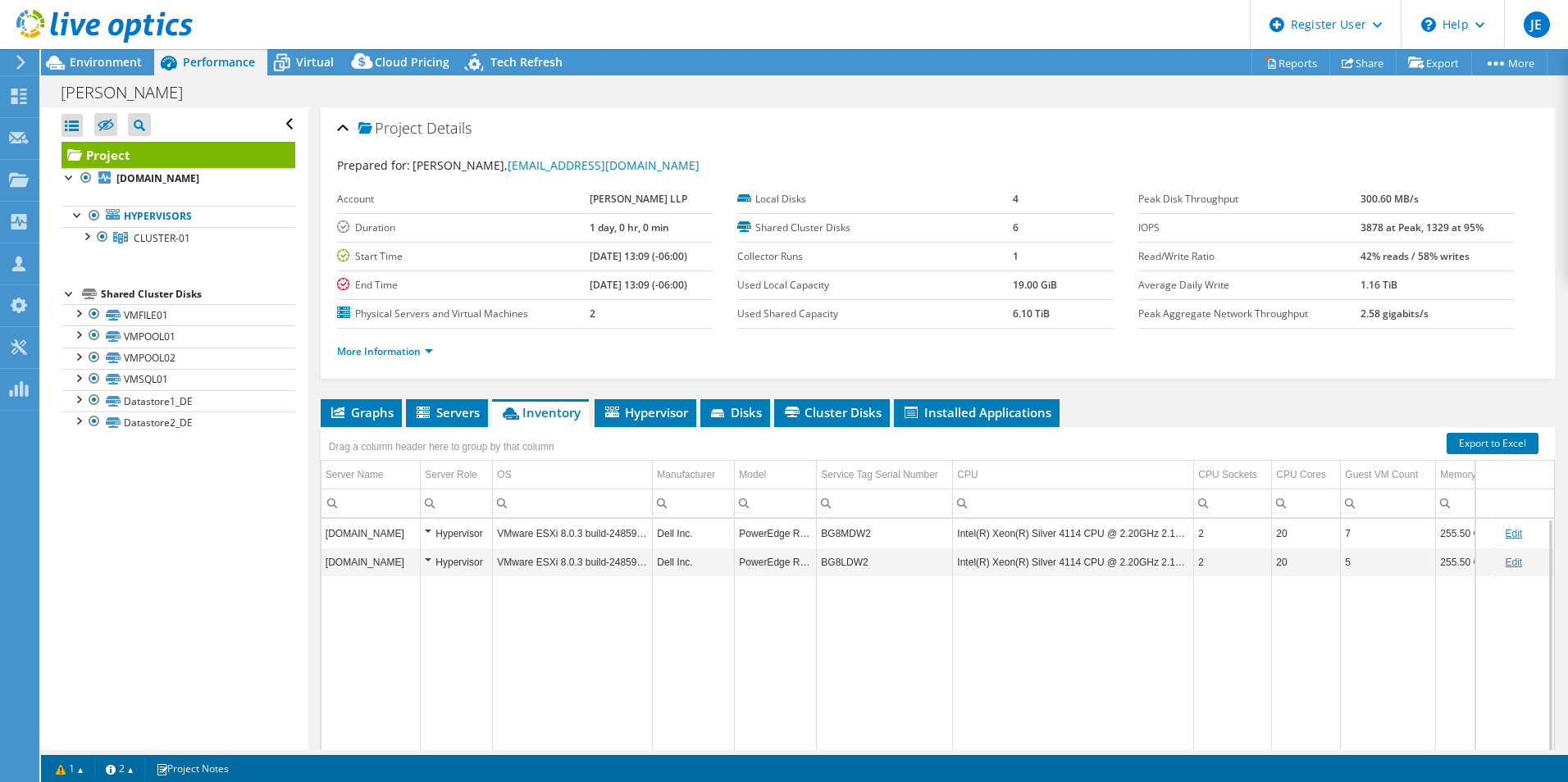
click at [738, 98] on div "[PERSON_NAME] Print" at bounding box center [804, 93] width 1527 height 30
click at [112, 62] on span "Environment" at bounding box center [106, 61] width 72 height 15
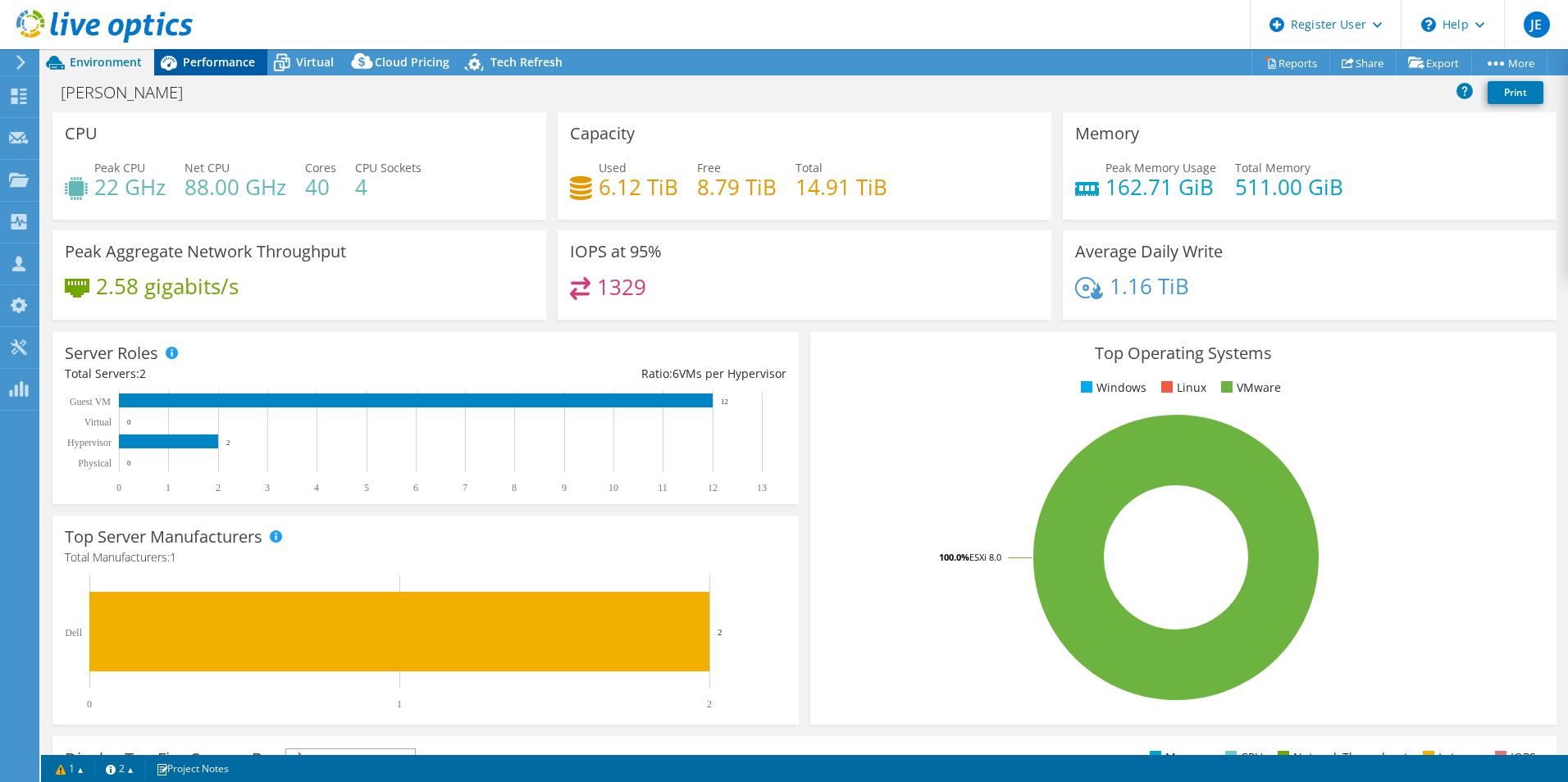
click at [232, 62] on span "Performance" at bounding box center [219, 61] width 72 height 15
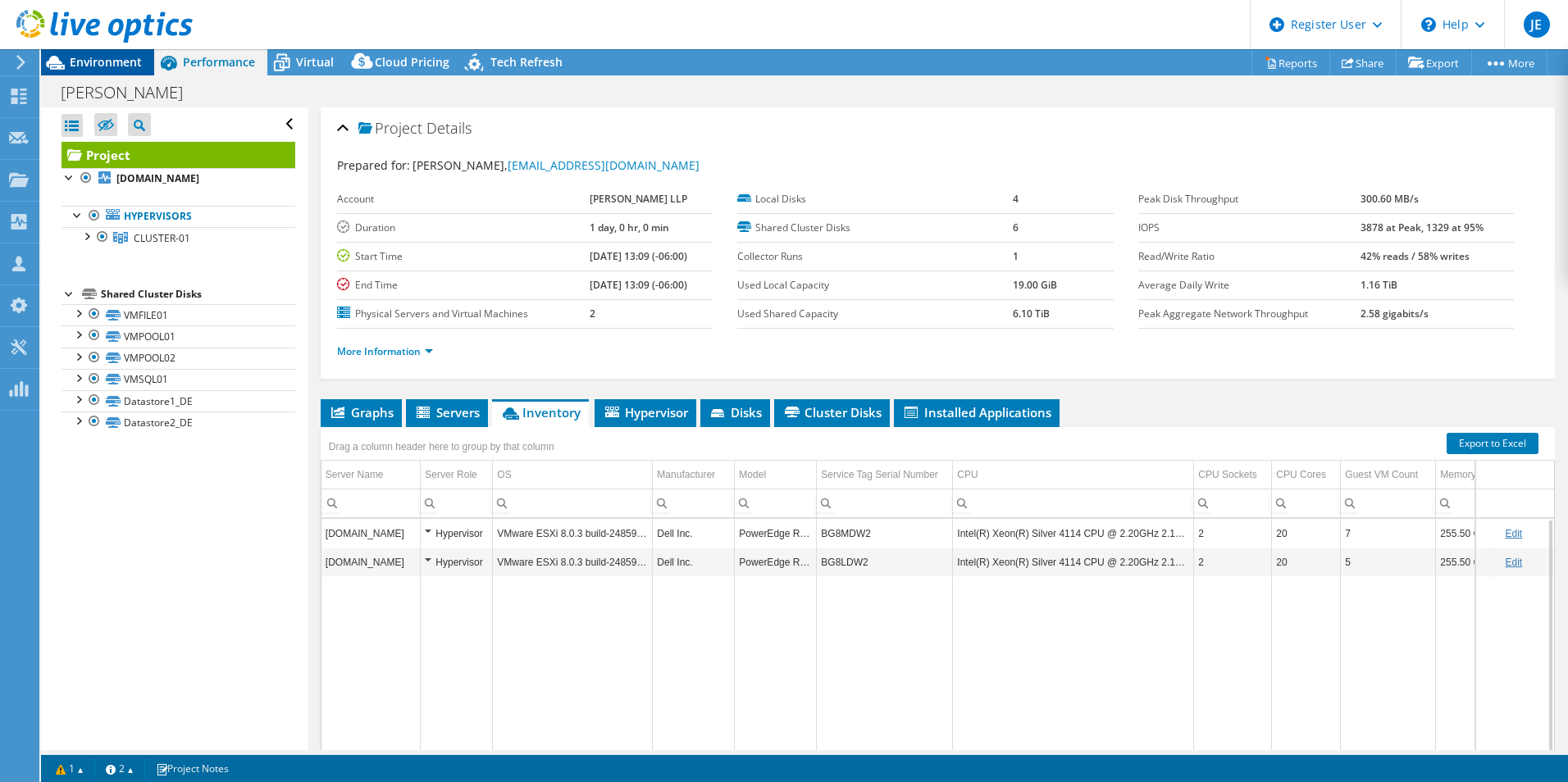
click at [102, 63] on span "Environment" at bounding box center [106, 61] width 72 height 15
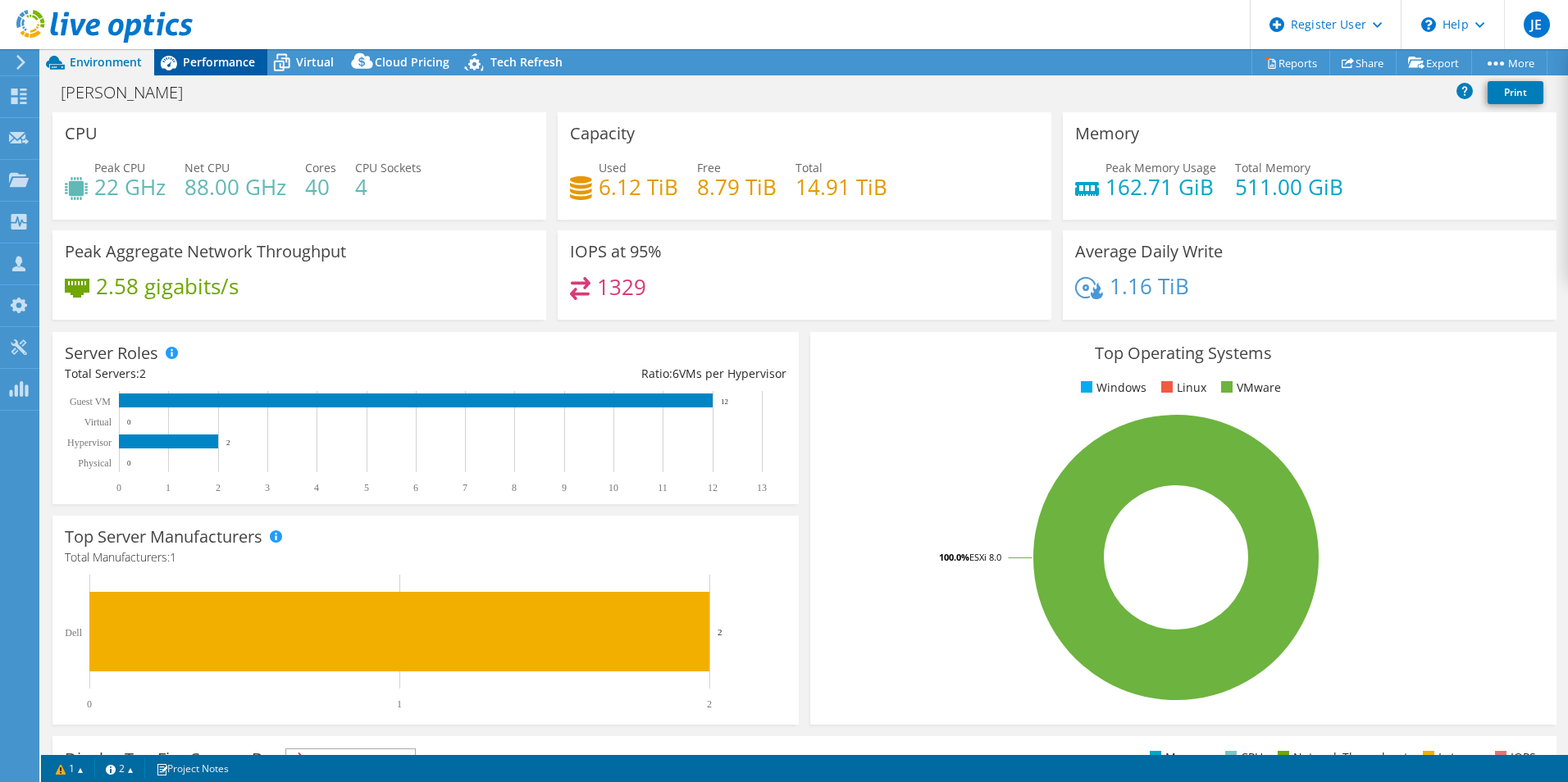
click at [204, 67] on span "Performance" at bounding box center [219, 61] width 72 height 15
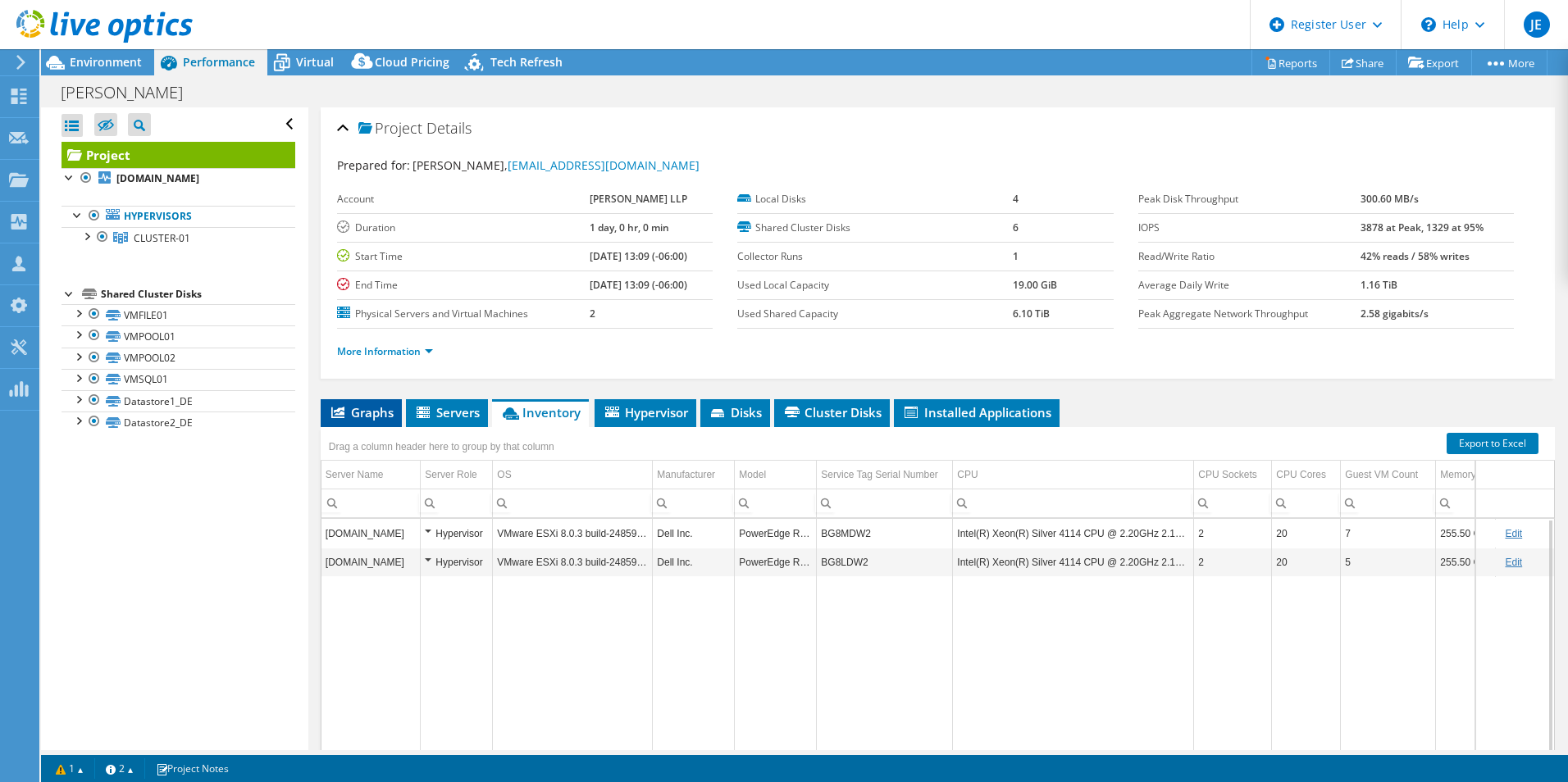
click at [381, 407] on span "Graphs" at bounding box center [361, 412] width 65 height 16
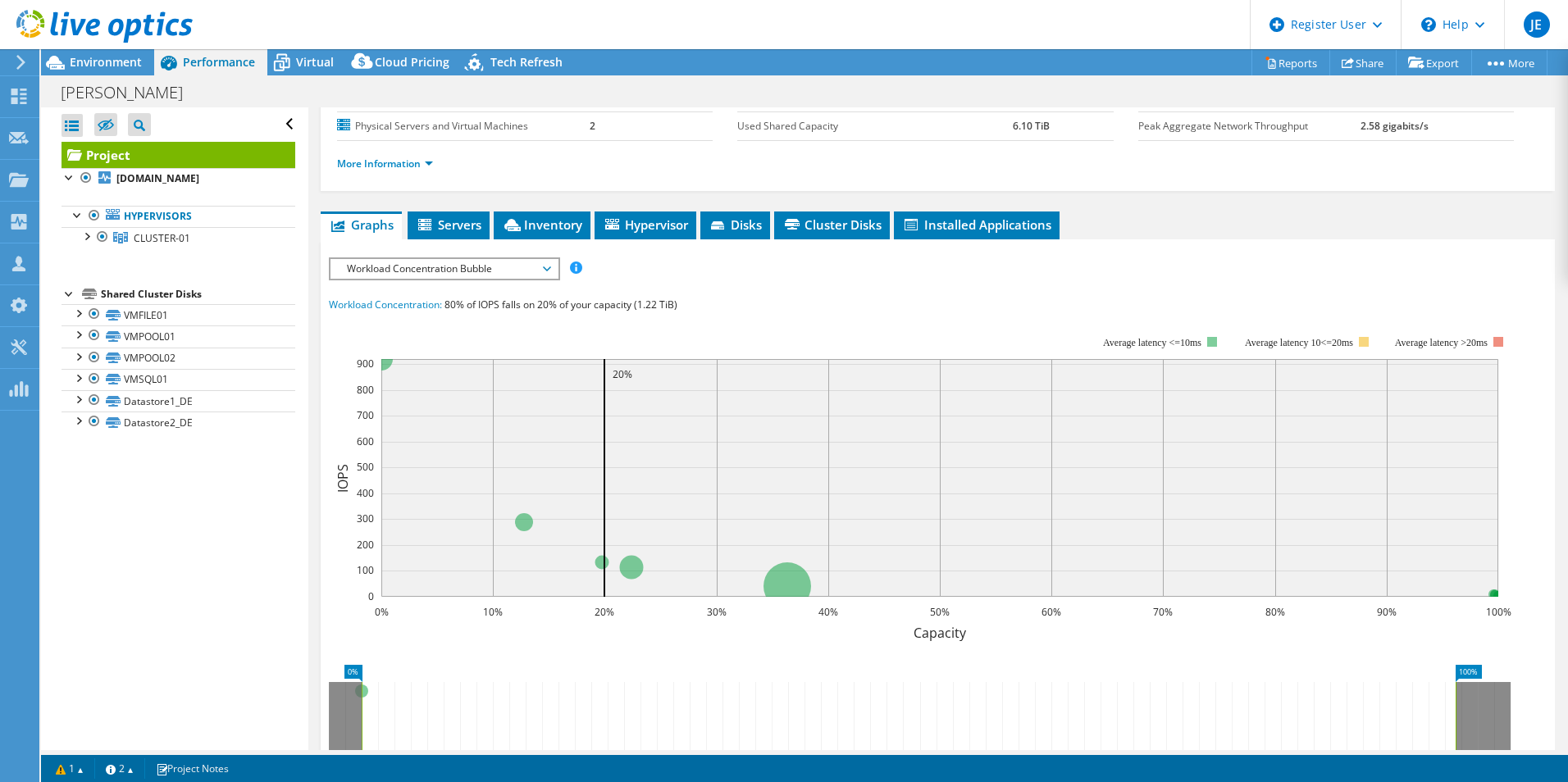
scroll to position [164, 0]
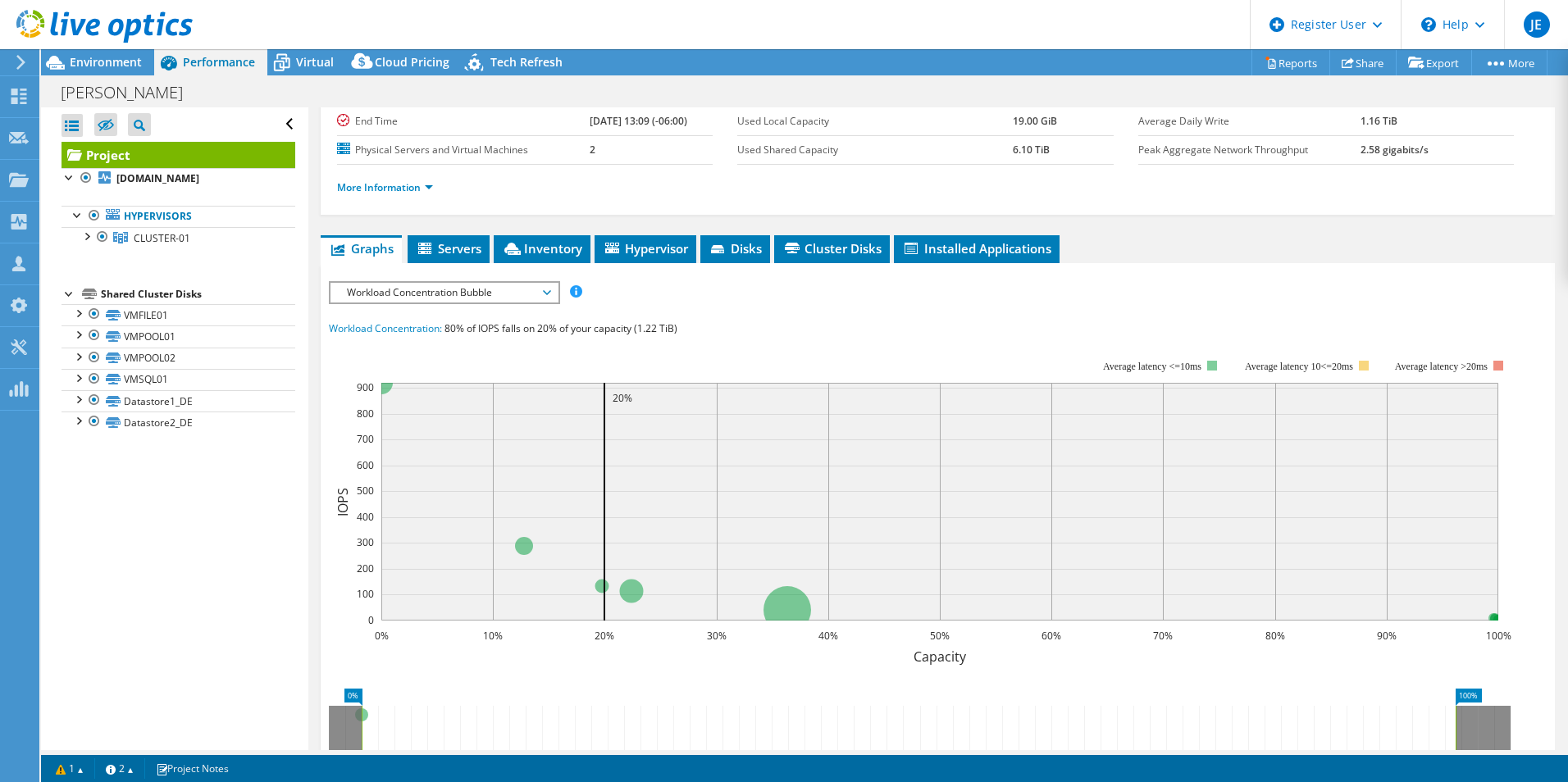
click at [502, 302] on span "Workload Concentration Bubble" at bounding box center [444, 293] width 211 height 20
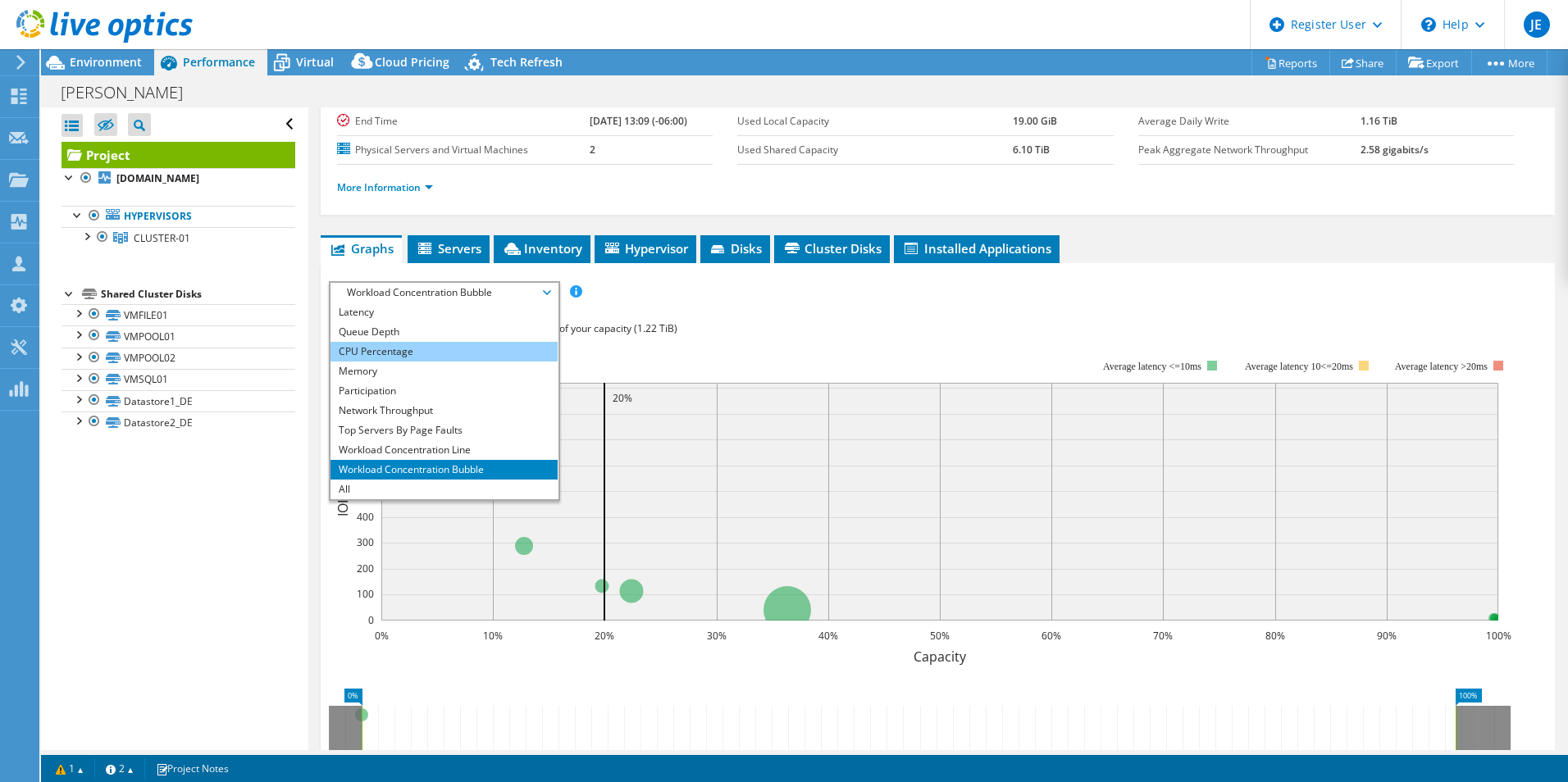
click at [435, 355] on li "CPU Percentage" at bounding box center [444, 351] width 228 height 20
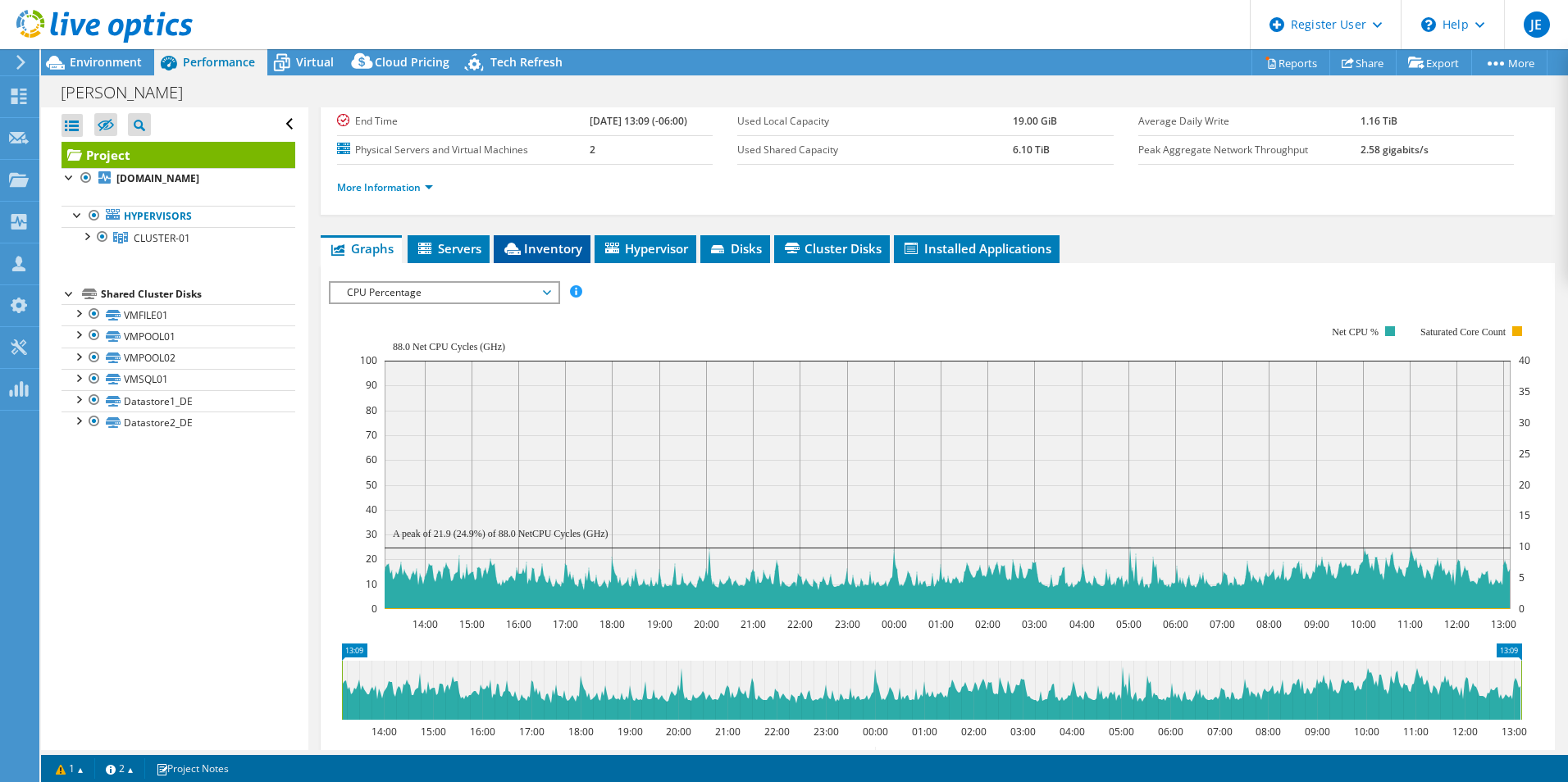
click at [517, 240] on span "Inventory" at bounding box center [541, 247] width 80 height 16
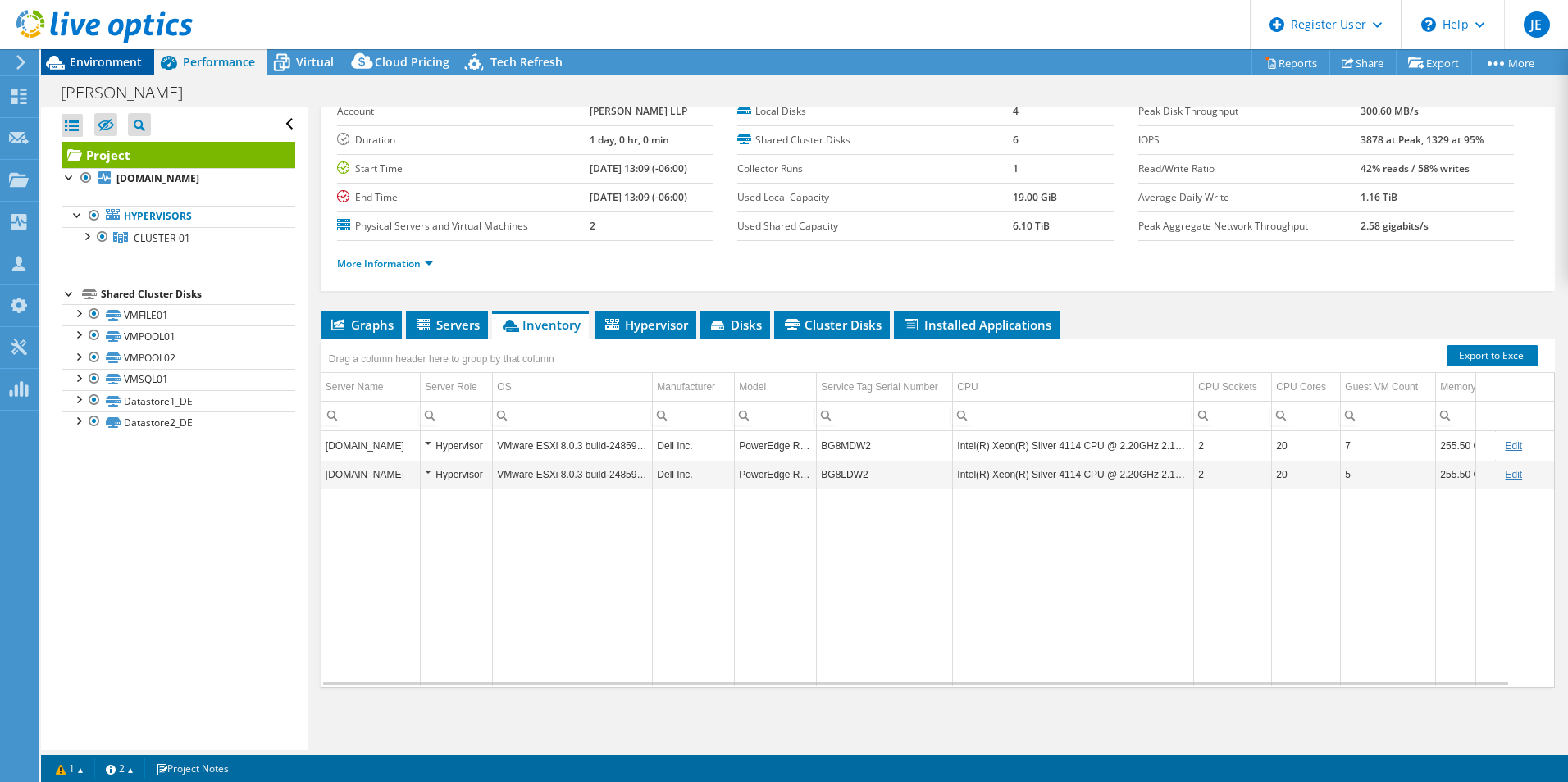
click at [98, 65] on span "Environment" at bounding box center [106, 61] width 72 height 15
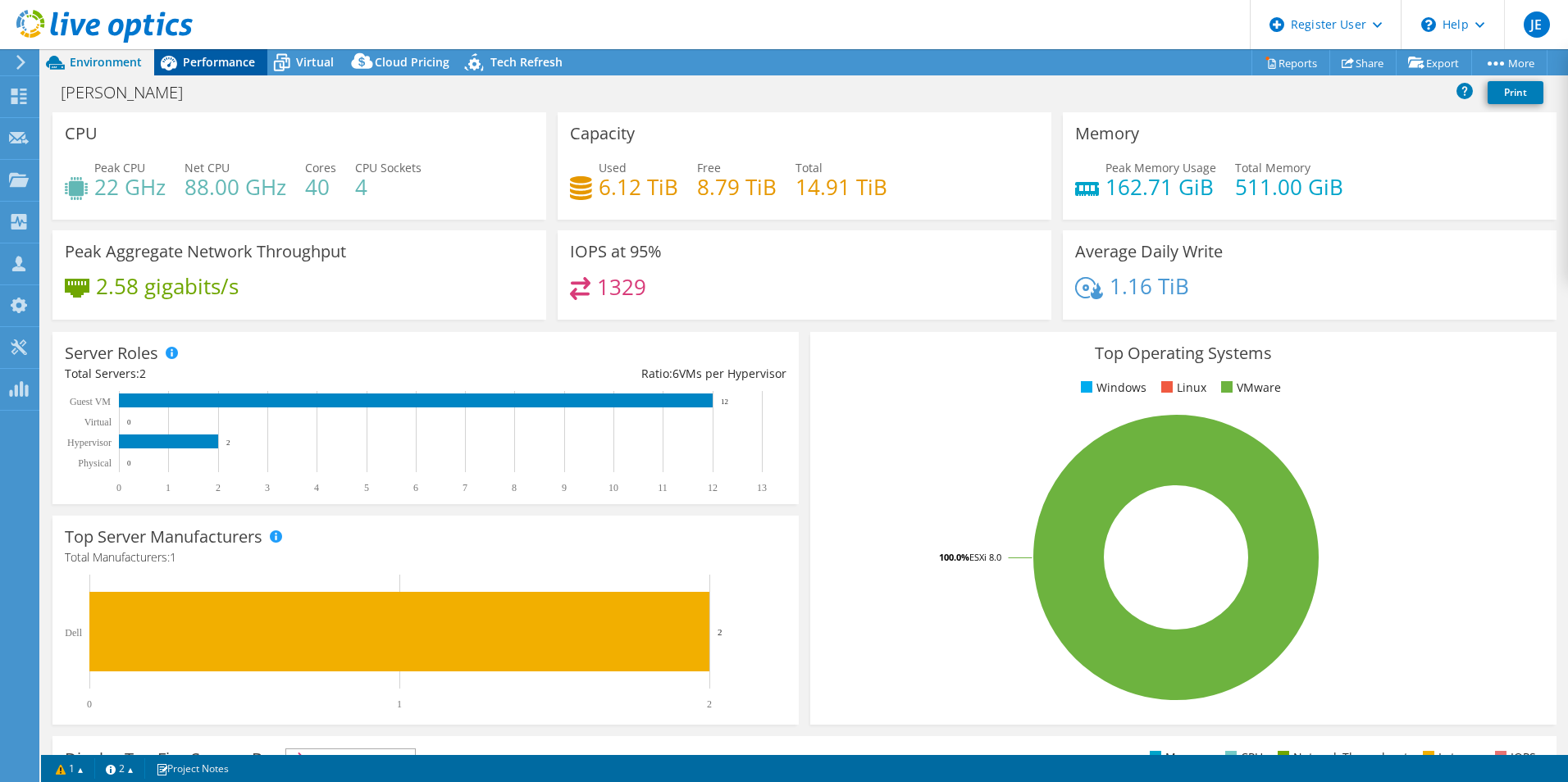
click at [215, 65] on span "Performance" at bounding box center [219, 61] width 72 height 15
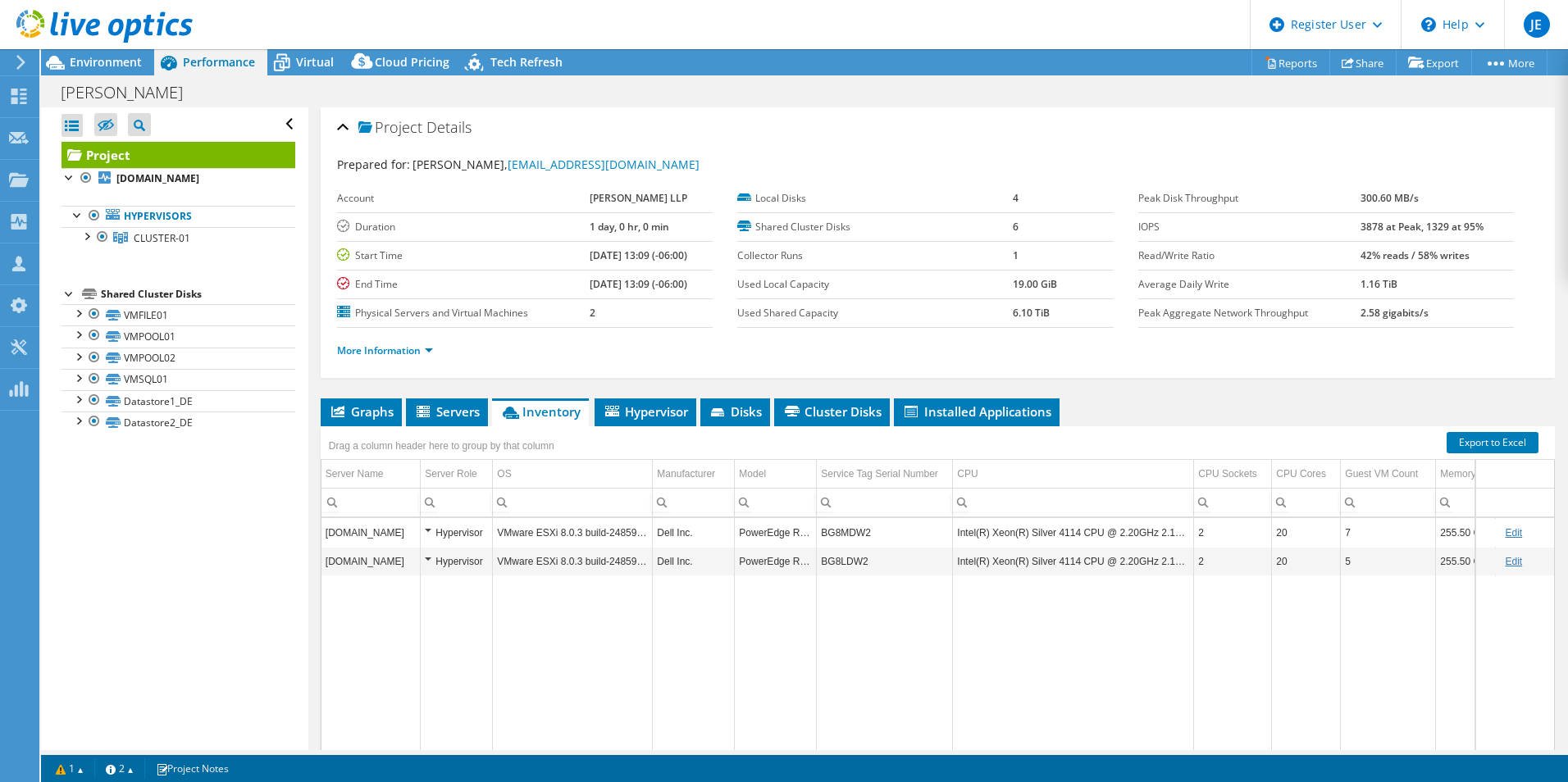
scroll to position [0, 0]
click at [361, 409] on span "Graphs" at bounding box center [361, 412] width 65 height 16
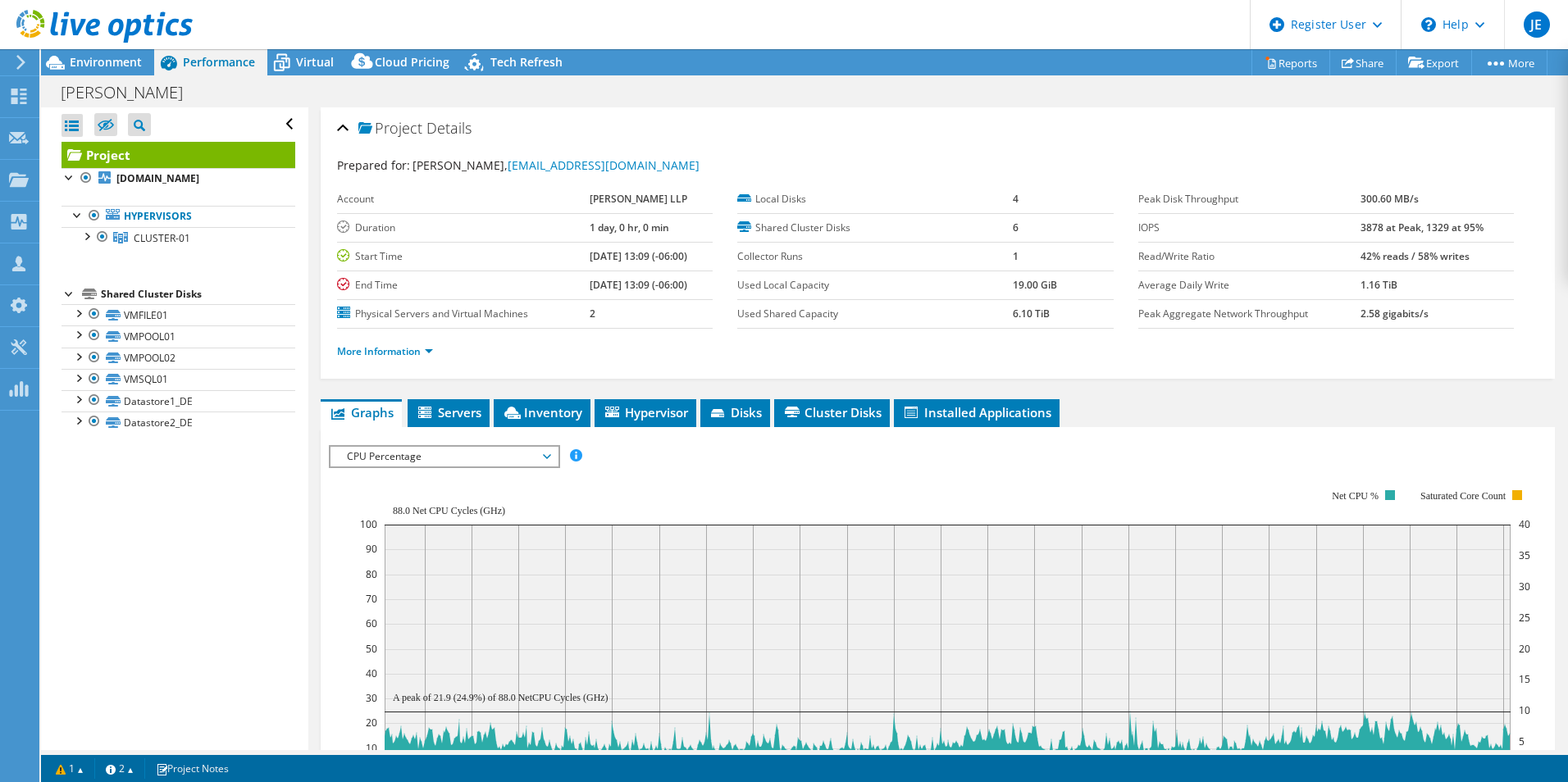
click at [438, 458] on span "CPU Percentage" at bounding box center [444, 456] width 211 height 20
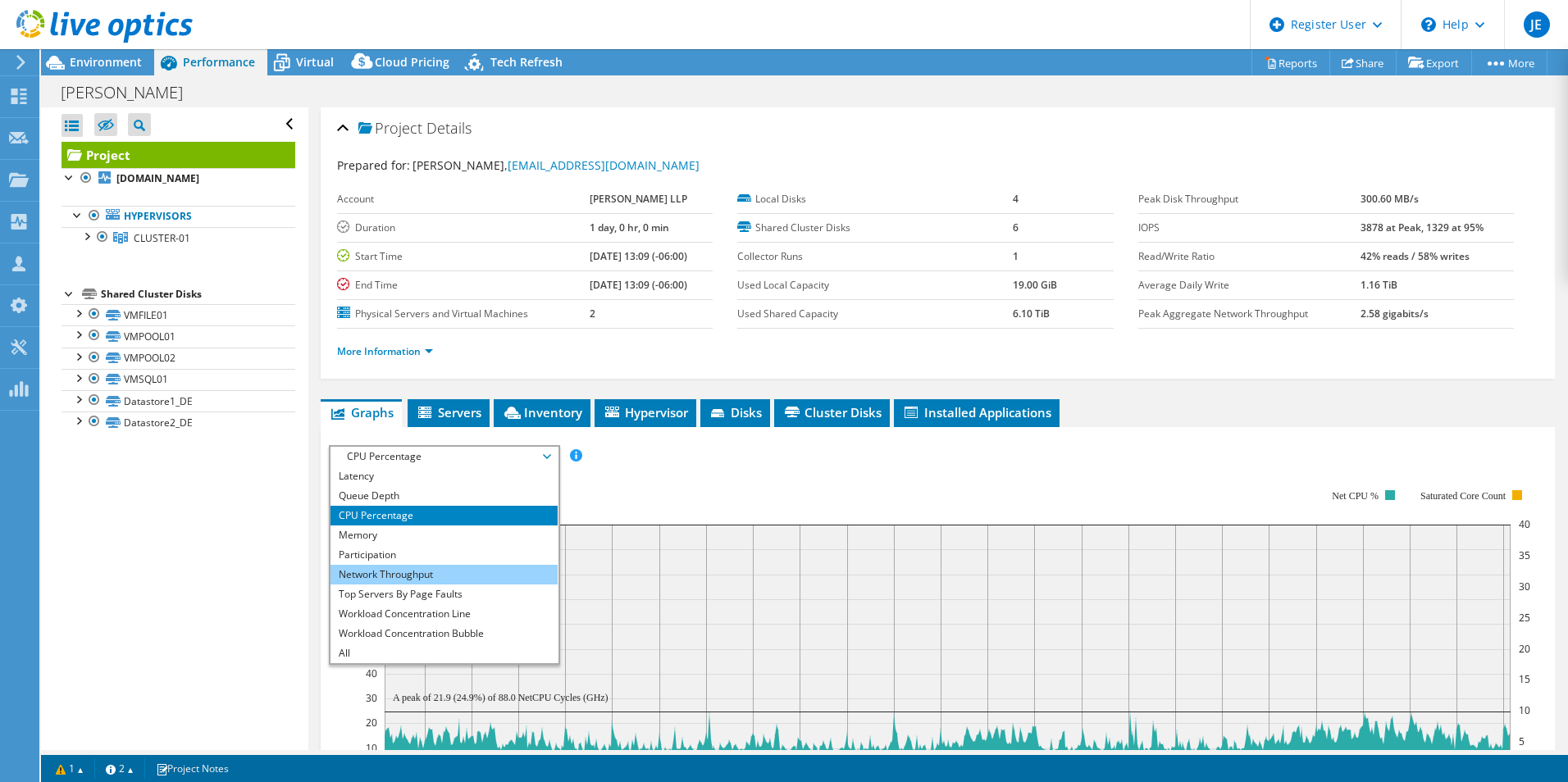
click at [435, 569] on li "Network Throughput" at bounding box center [444, 574] width 228 height 20
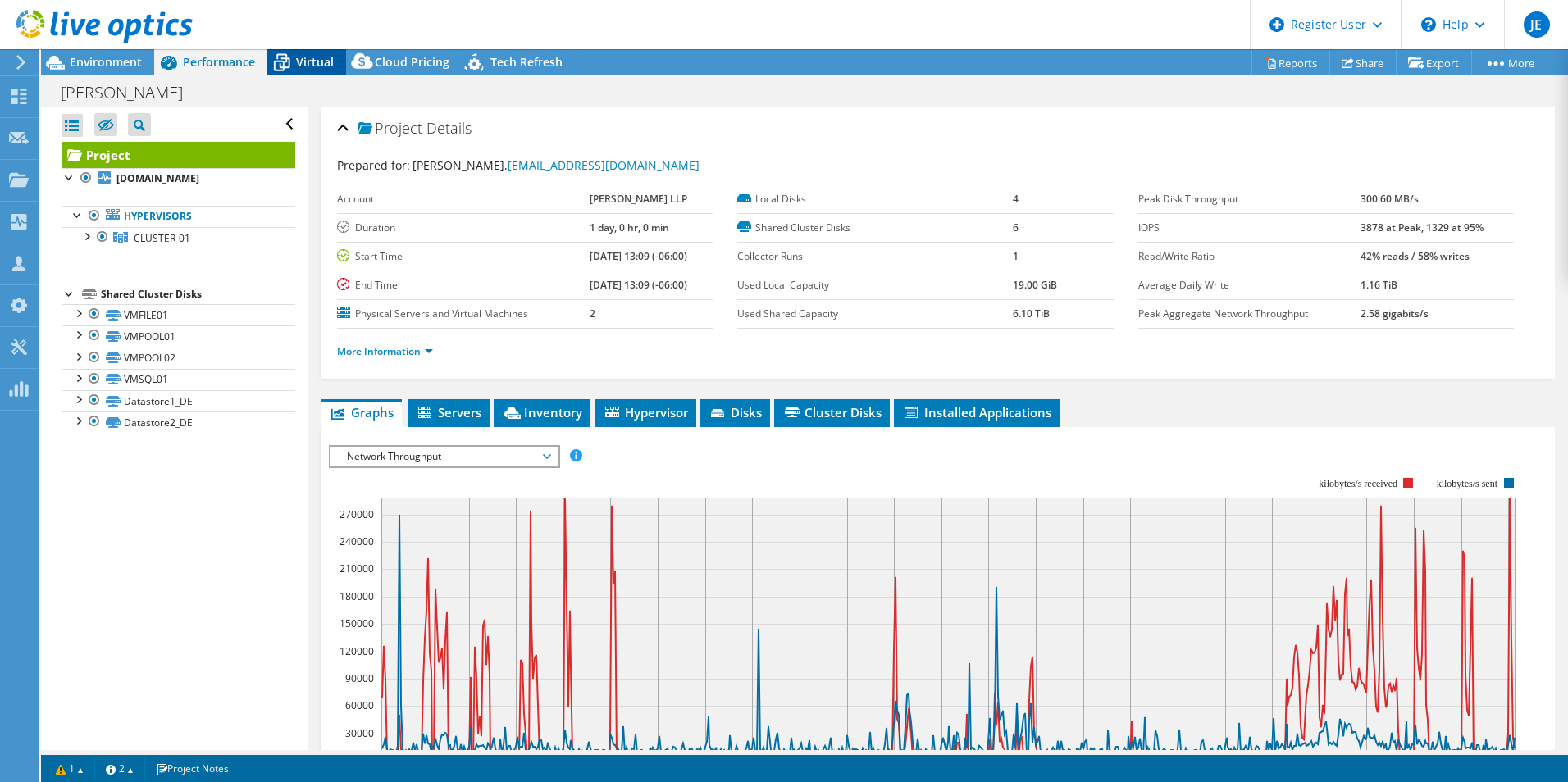
click at [311, 62] on span "Virtual" at bounding box center [315, 61] width 38 height 15
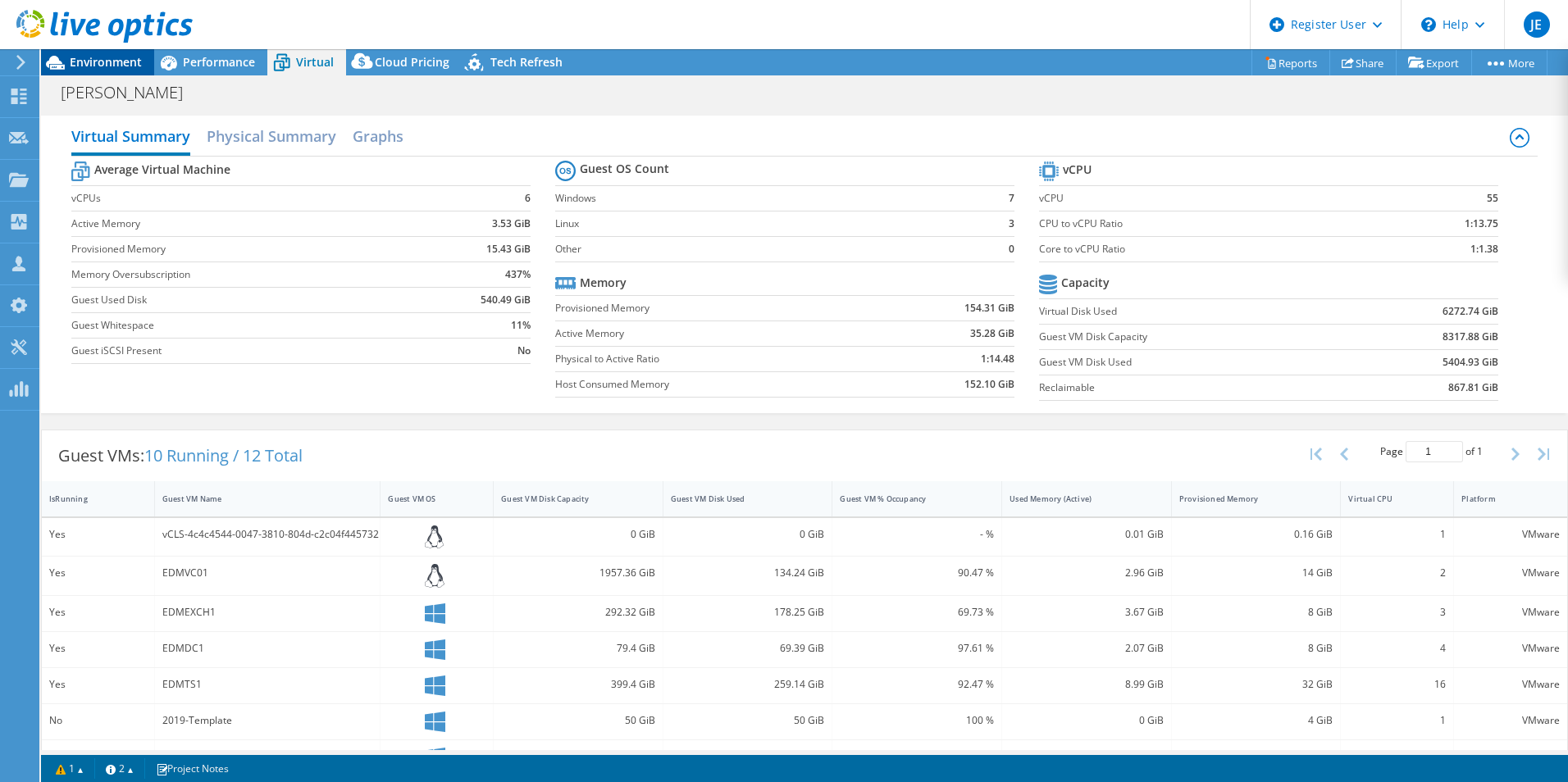
click at [103, 59] on span "Environment" at bounding box center [106, 61] width 72 height 15
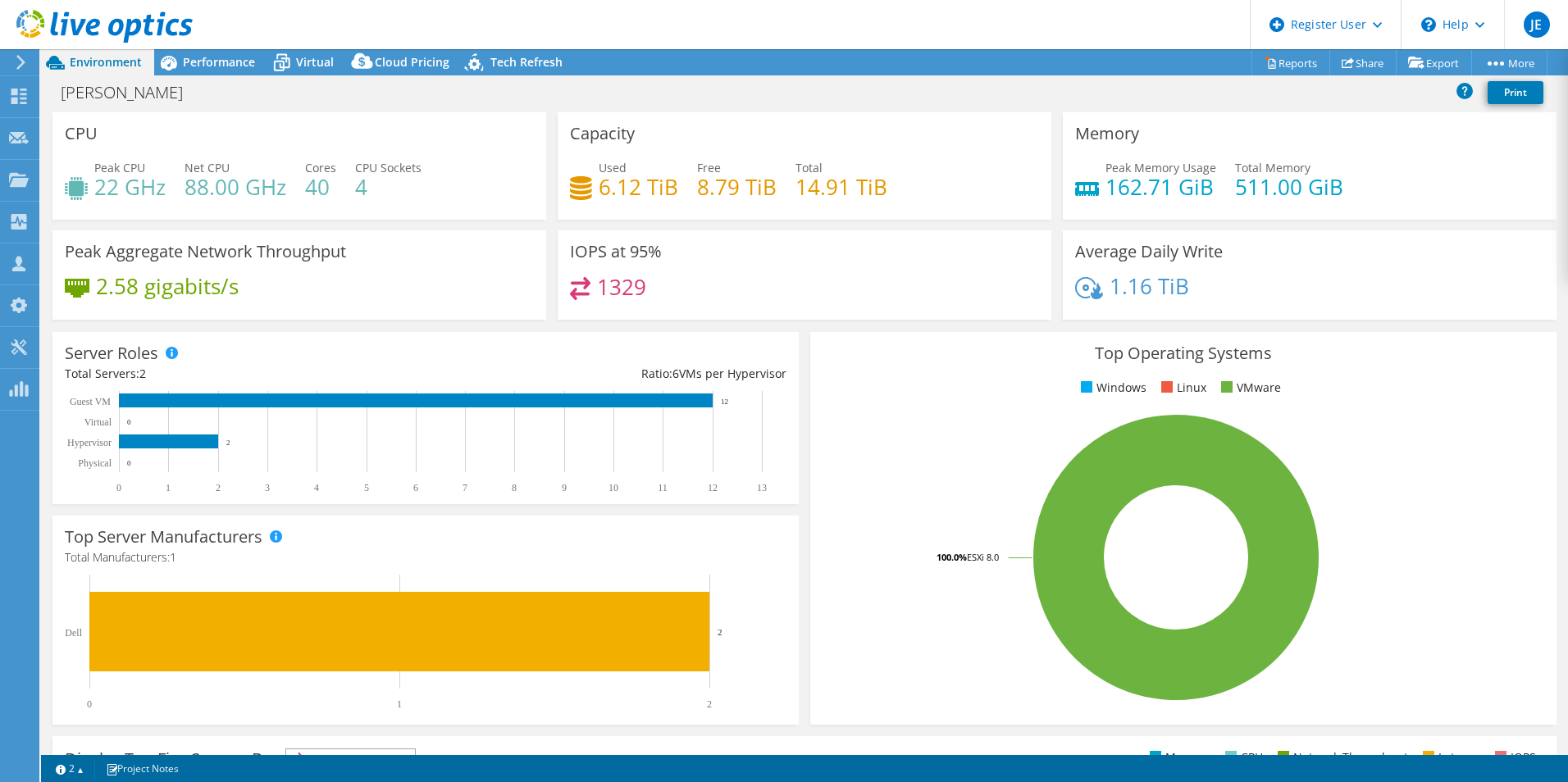
select select "[GEOGRAPHIC_DATA]"
select select "CAD"
